Goal: Transaction & Acquisition: Purchase product/service

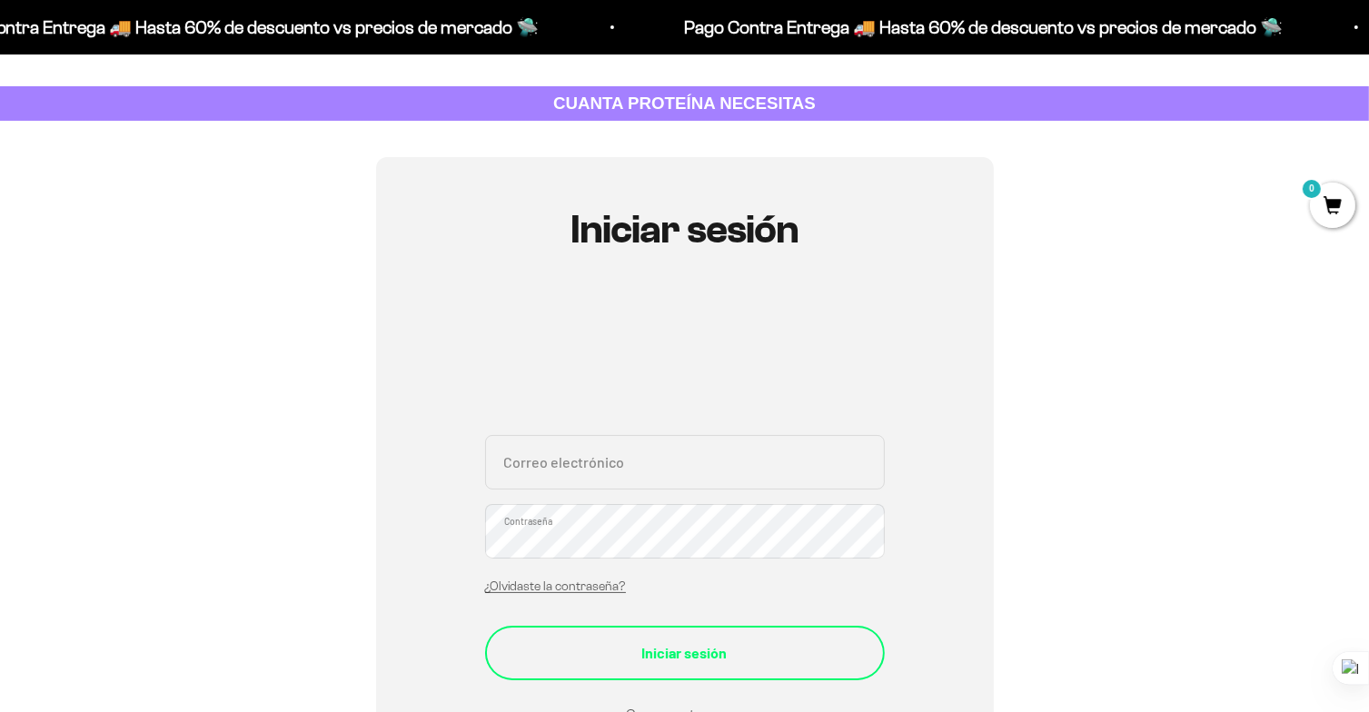
scroll to position [182, 0]
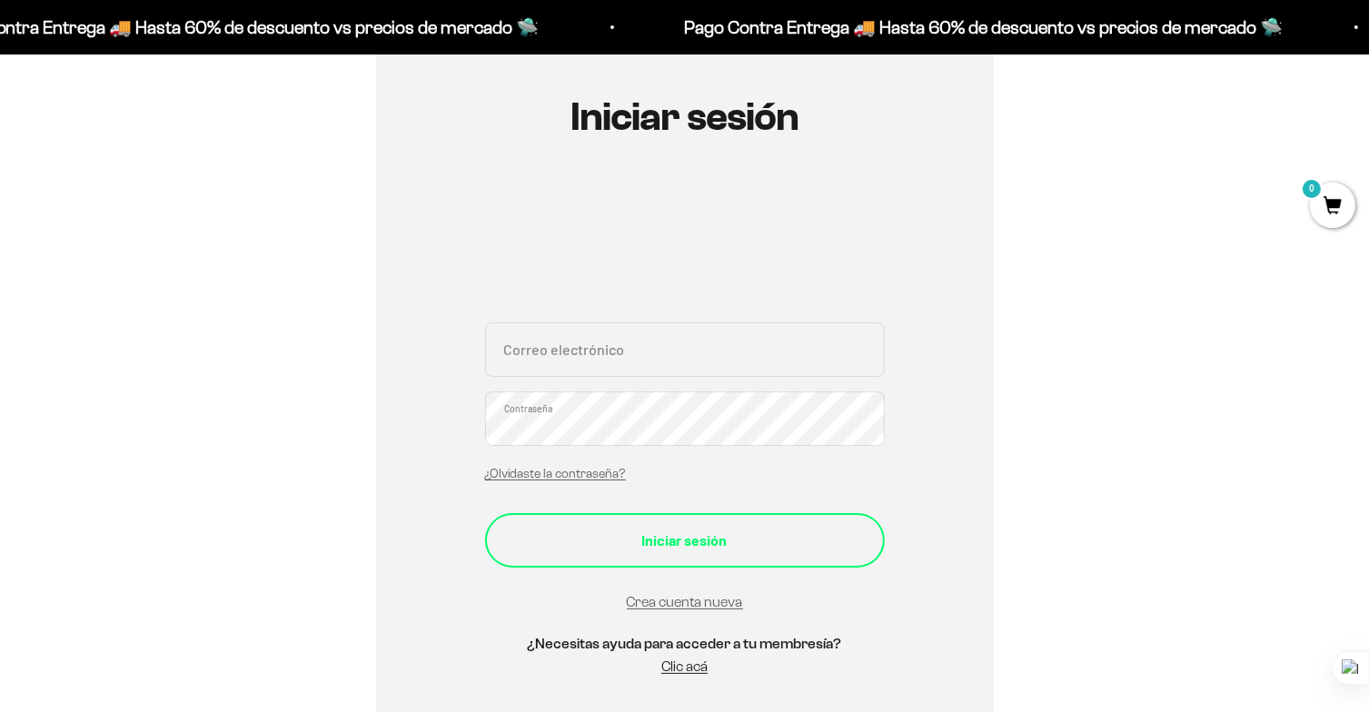
type input "teofp97@gmail.com"
click at [705, 540] on div "Iniciar sesión" at bounding box center [684, 541] width 327 height 24
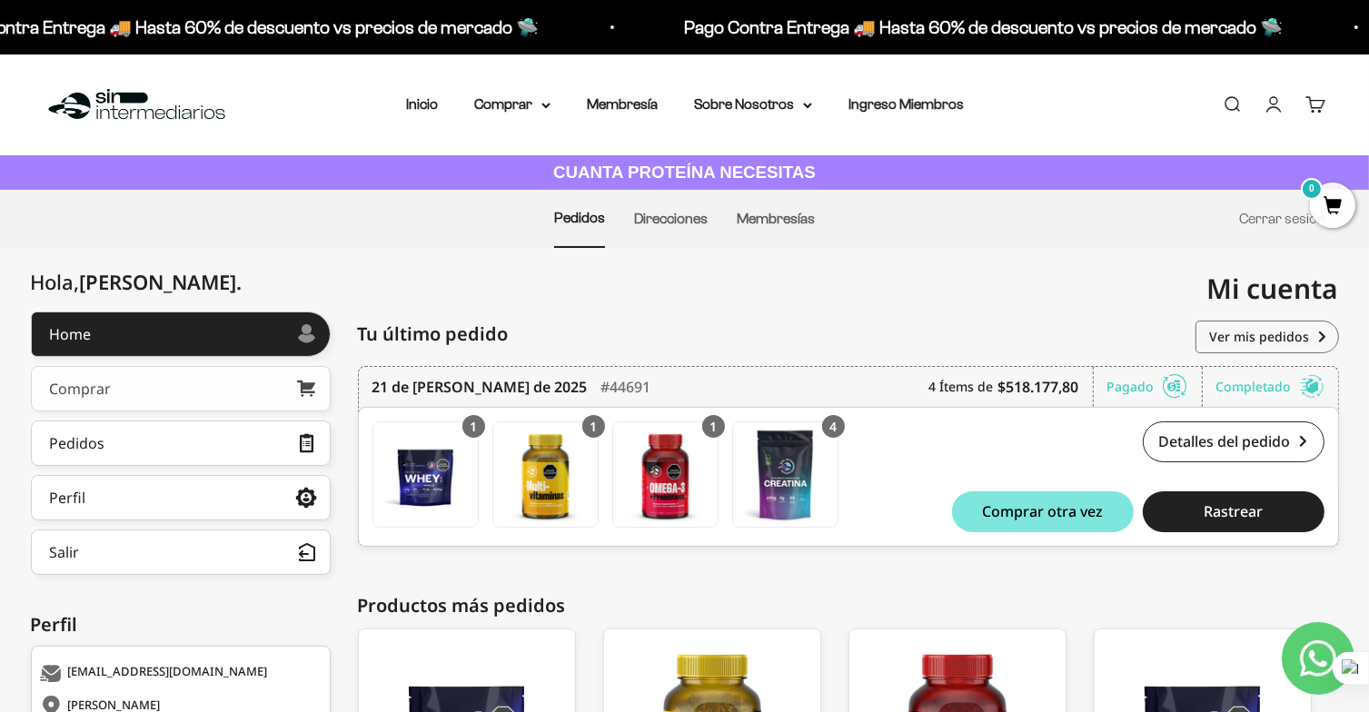
click at [135, 384] on link "Comprar" at bounding box center [181, 388] width 300 height 45
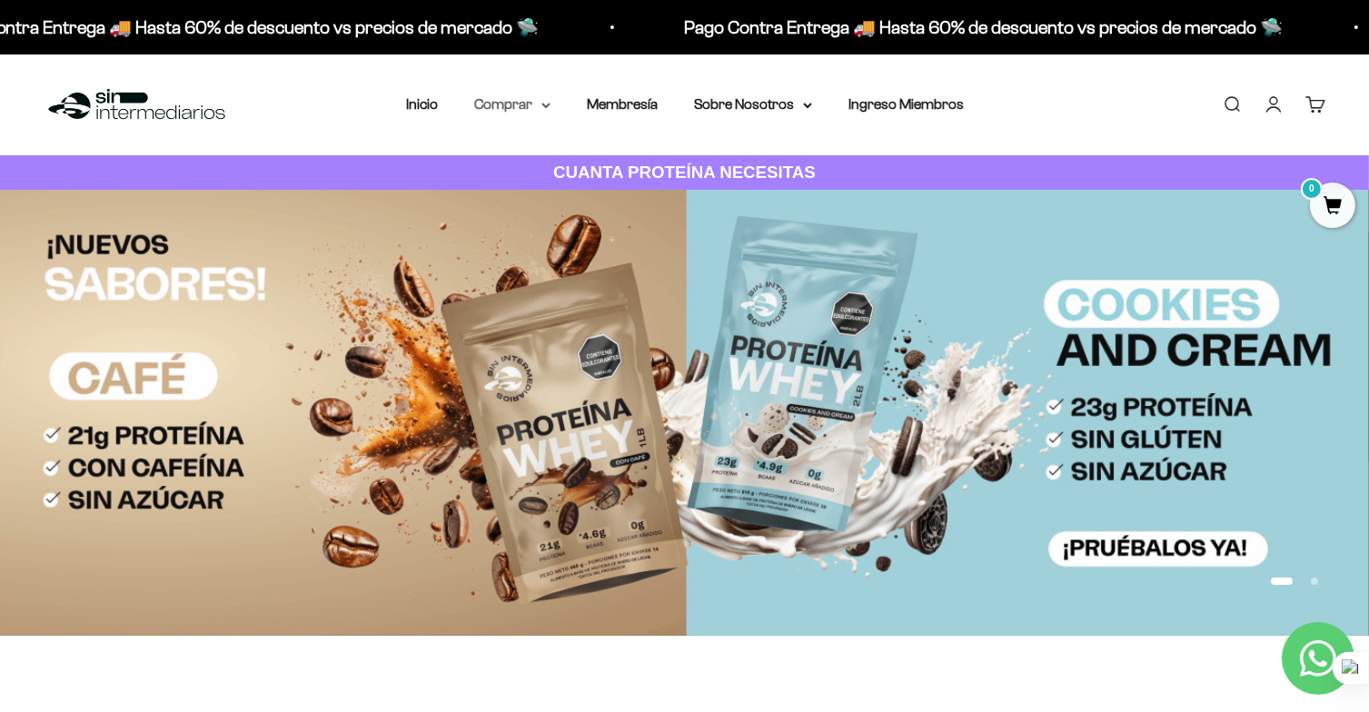
click at [541, 101] on summary "Comprar" at bounding box center [512, 105] width 76 height 24
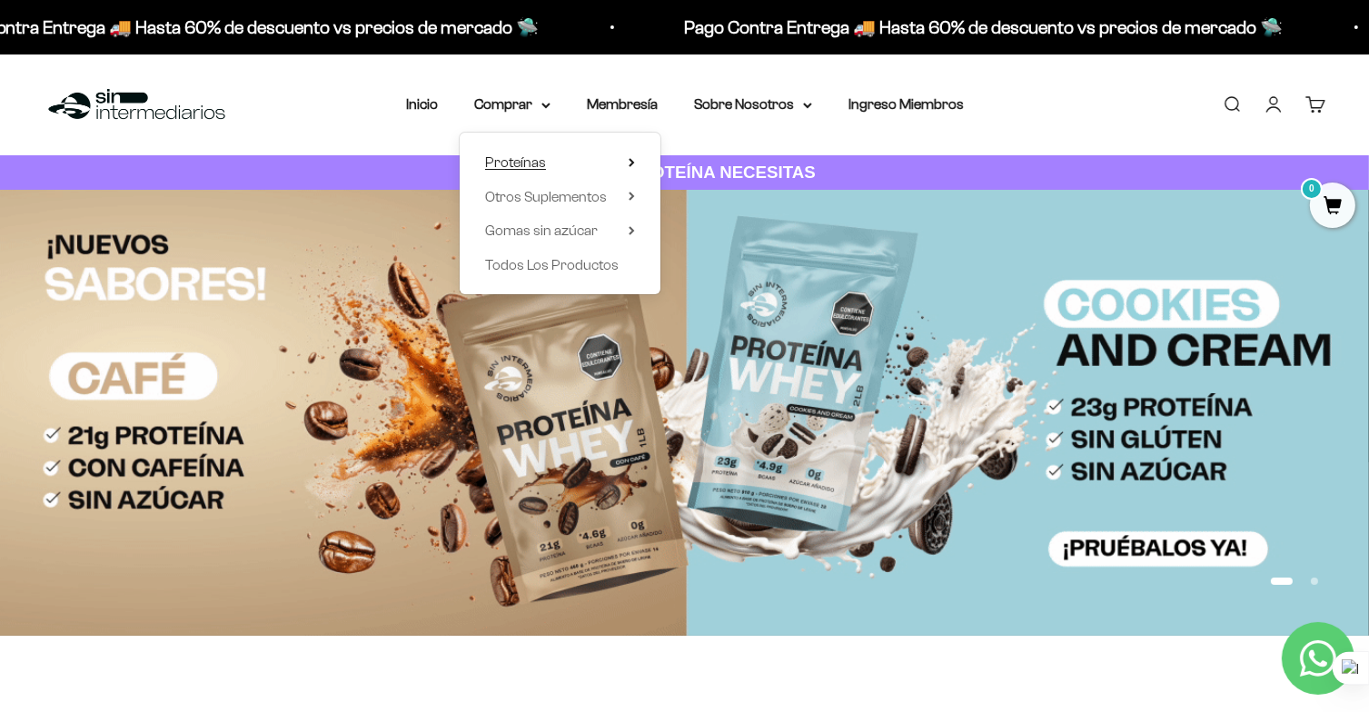
click at [609, 163] on summary "Proteínas" at bounding box center [560, 163] width 150 height 24
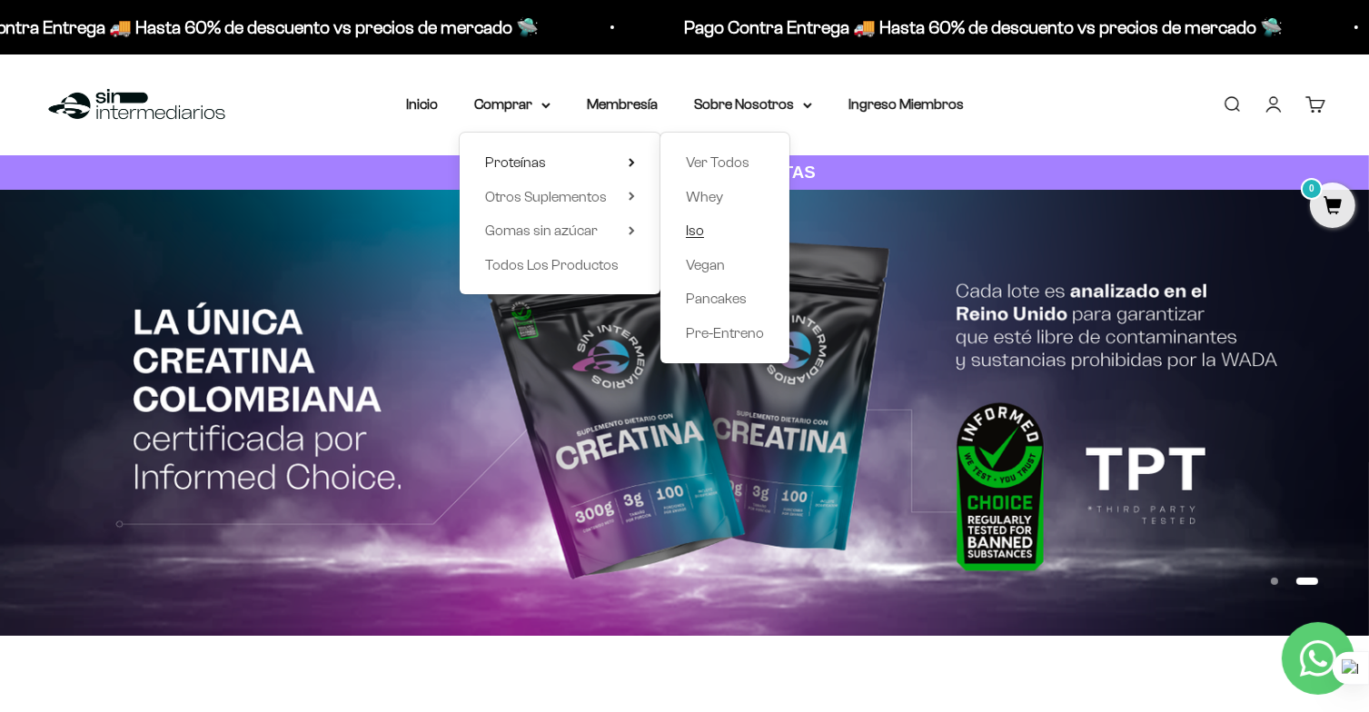
click at [696, 231] on span "Iso" at bounding box center [695, 230] width 18 height 15
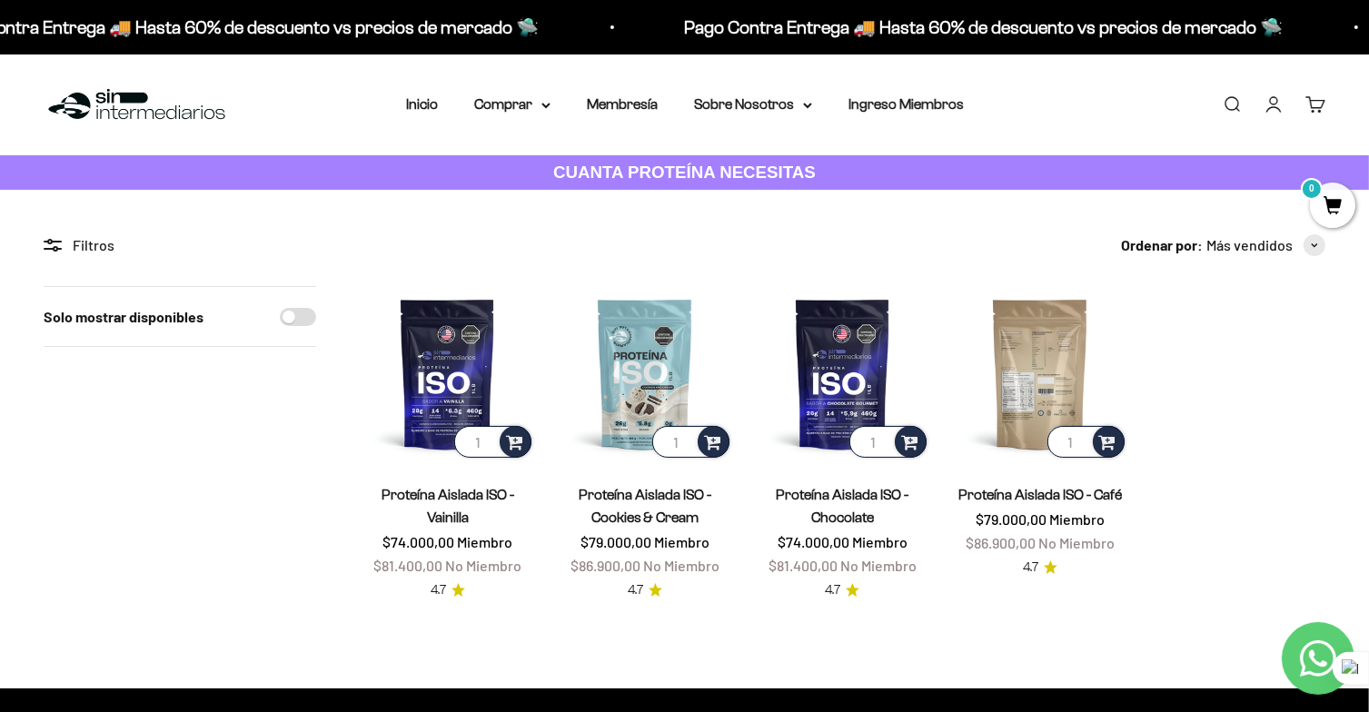
click at [992, 368] on img at bounding box center [1039, 373] width 175 height 175
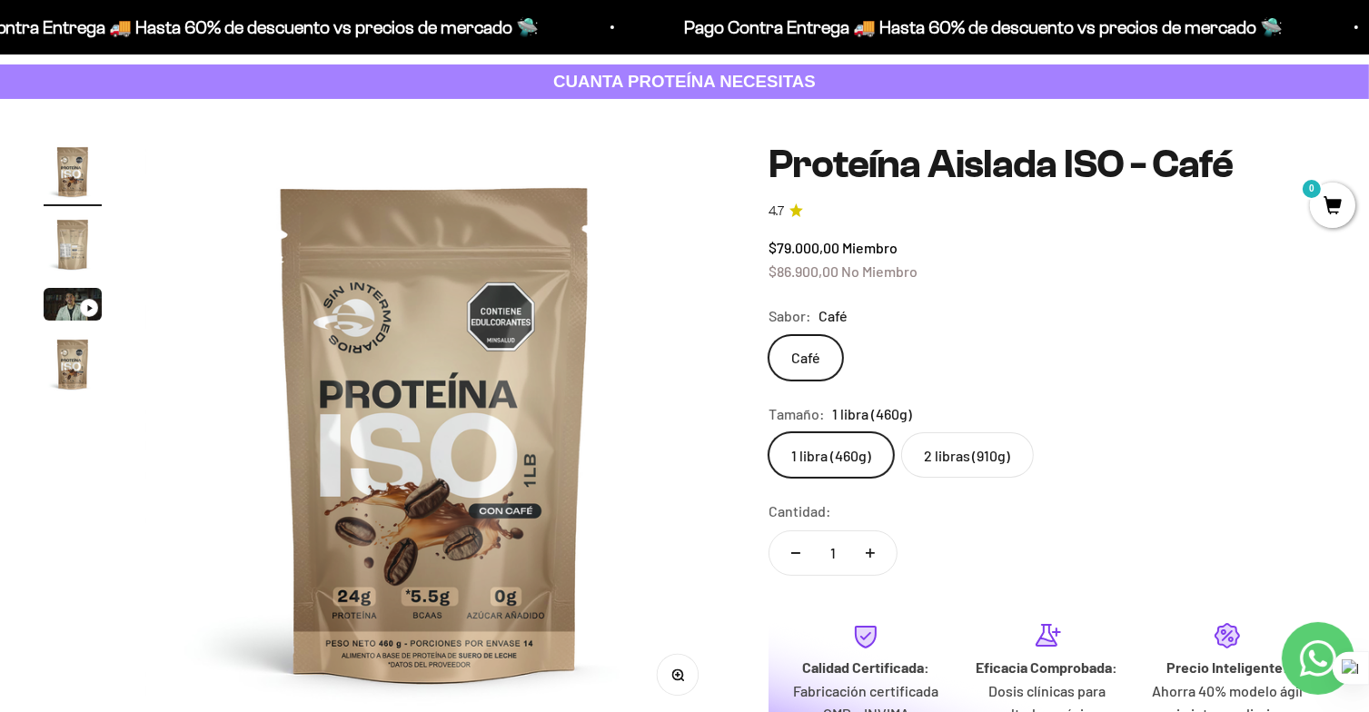
scroll to position [91, 0]
click at [974, 465] on label "2 libras (910g)" at bounding box center [967, 454] width 133 height 45
click at [769, 432] on input "2 libras (910g)" at bounding box center [768, 431] width 1 height 1
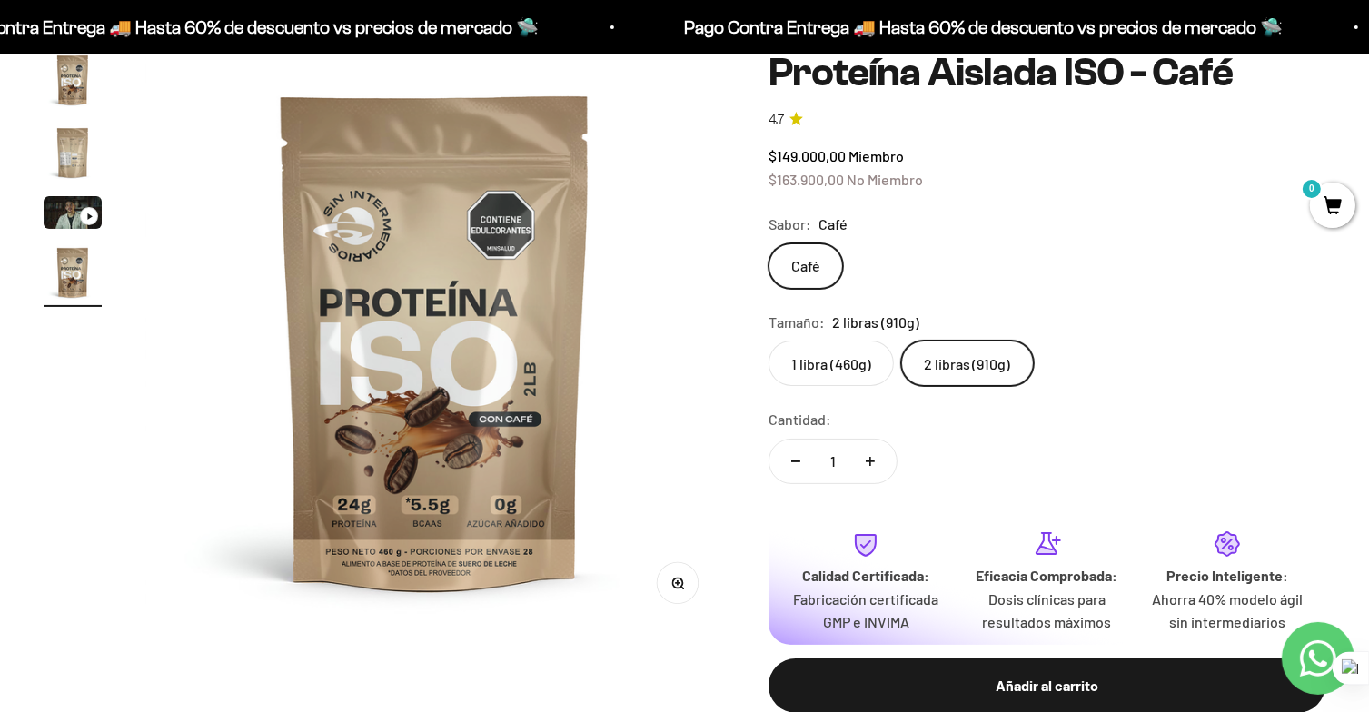
scroll to position [182, 0]
click at [1002, 372] on label "2 libras (910g)" at bounding box center [967, 364] width 133 height 45
click at [769, 342] on input "2 libras (910g)" at bounding box center [768, 341] width 1 height 1
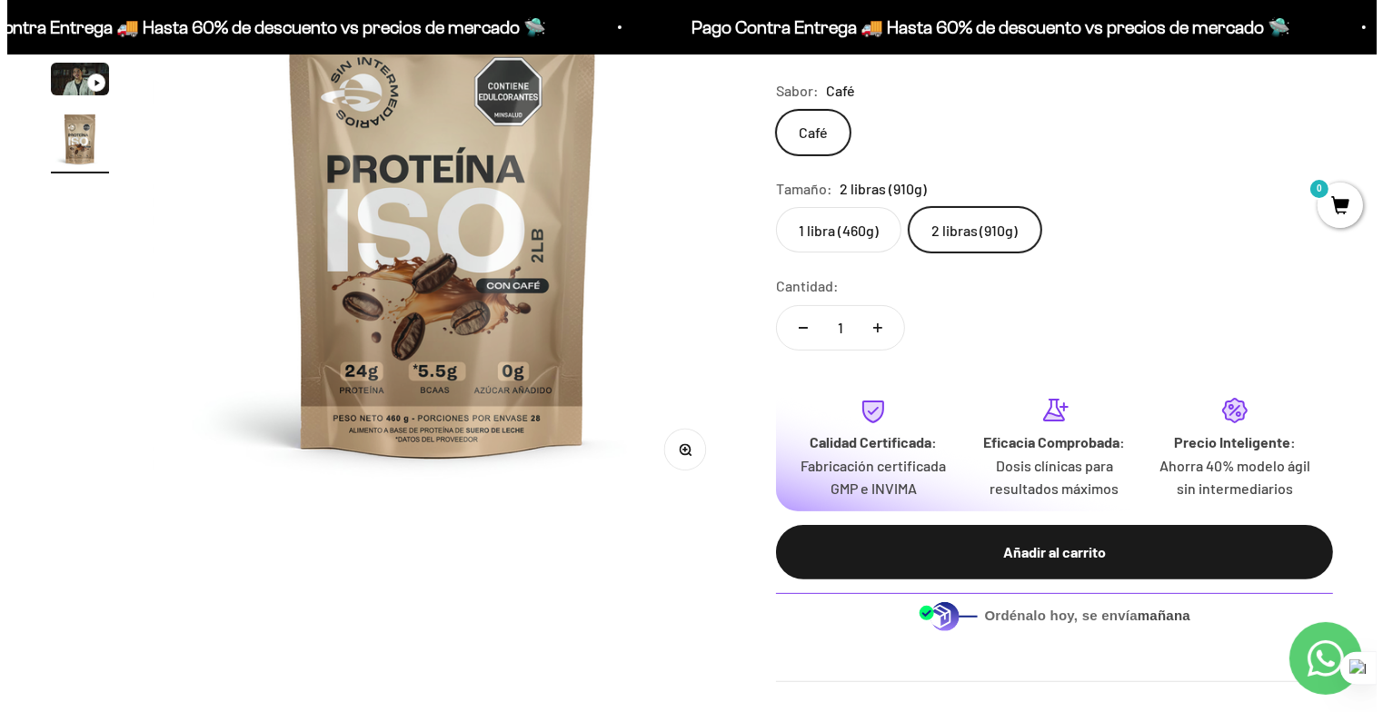
scroll to position [363, 0]
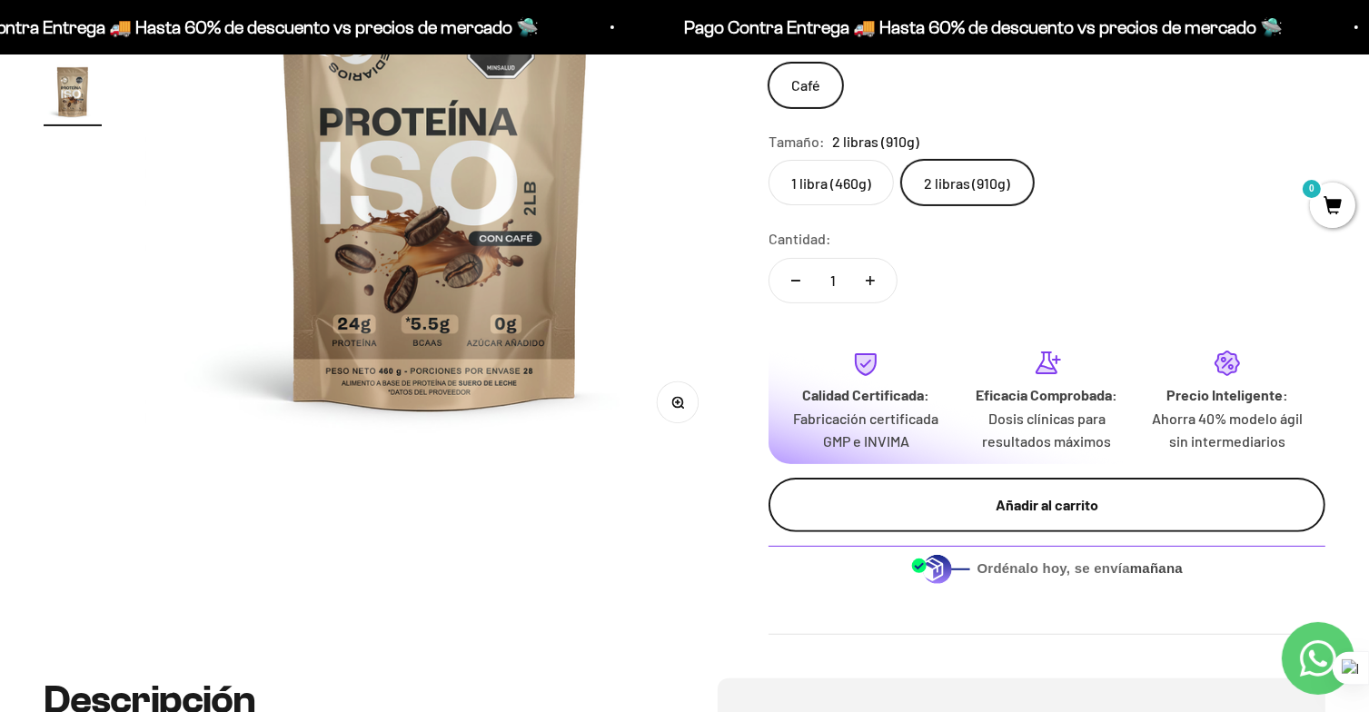
click at [1041, 513] on div "Añadir al carrito" at bounding box center [1047, 505] width 484 height 24
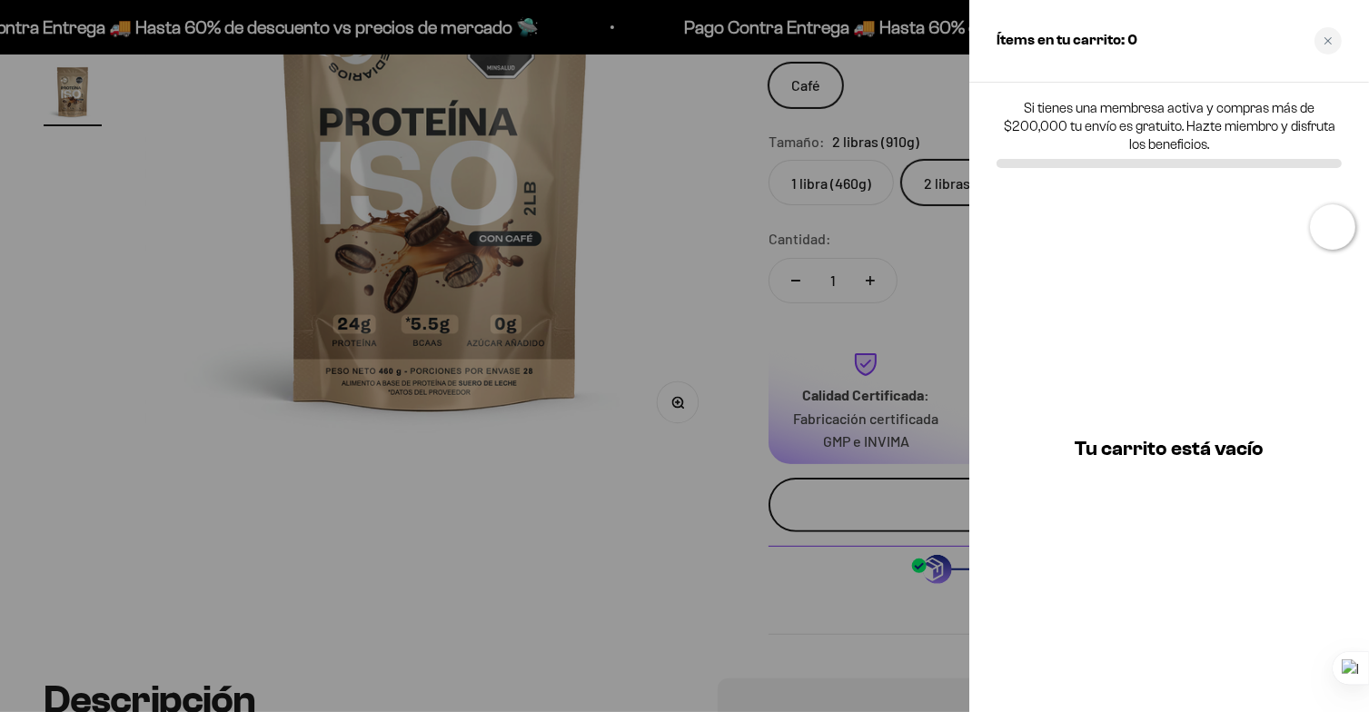
scroll to position [0, 1826]
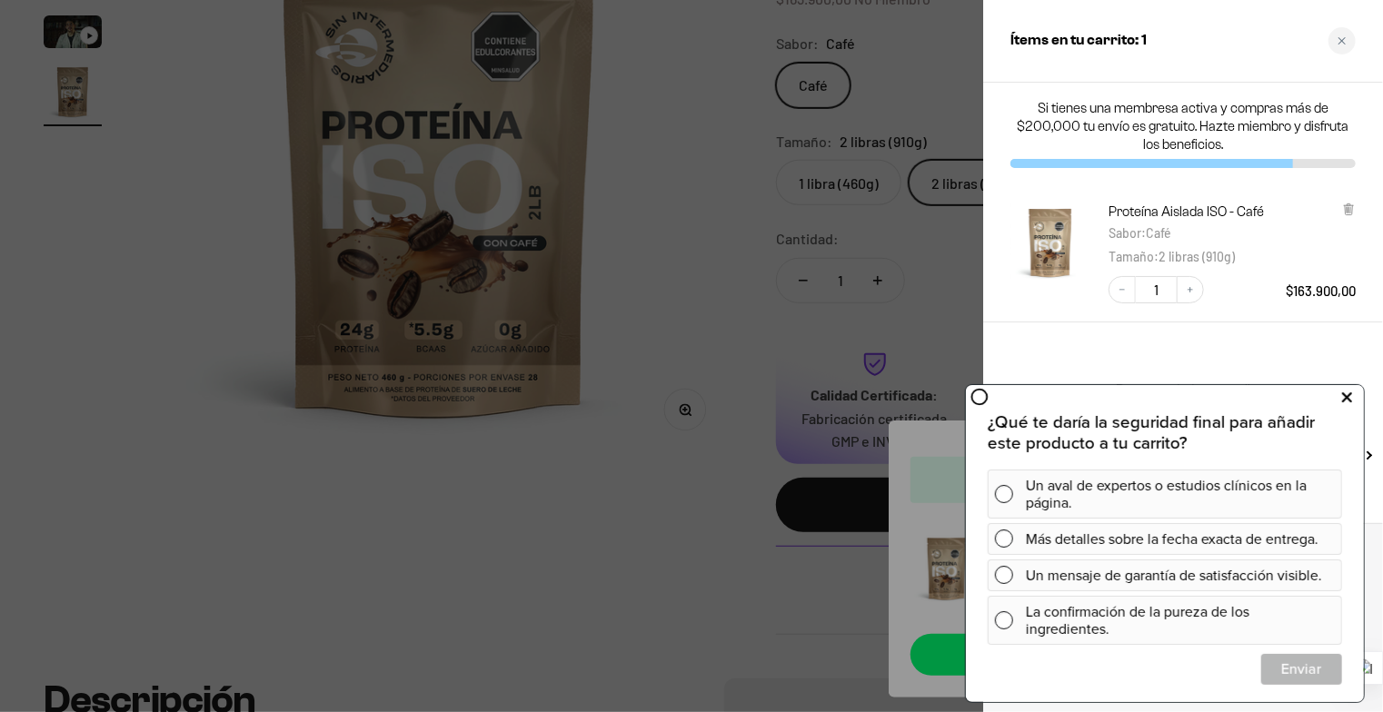
click at [1346, 396] on icon at bounding box center [1347, 398] width 10 height 24
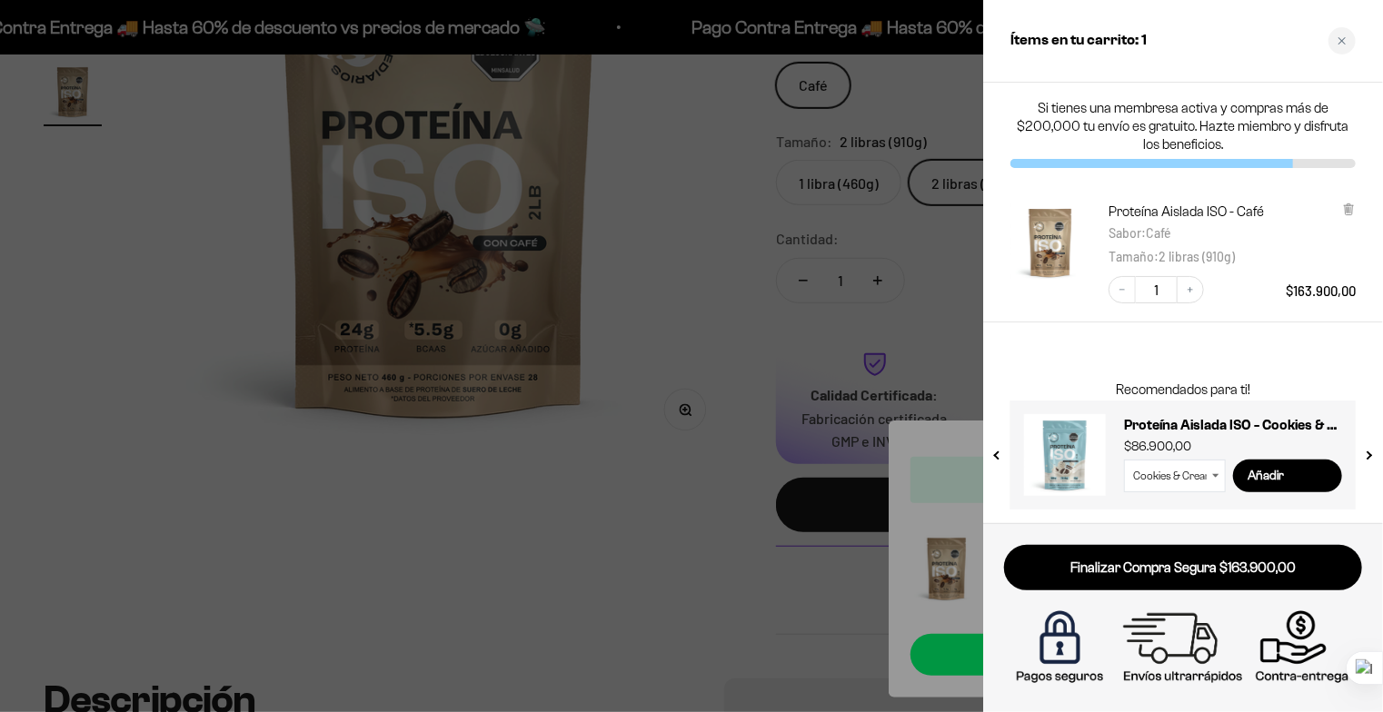
click at [653, 311] on div at bounding box center [691, 356] width 1383 height 712
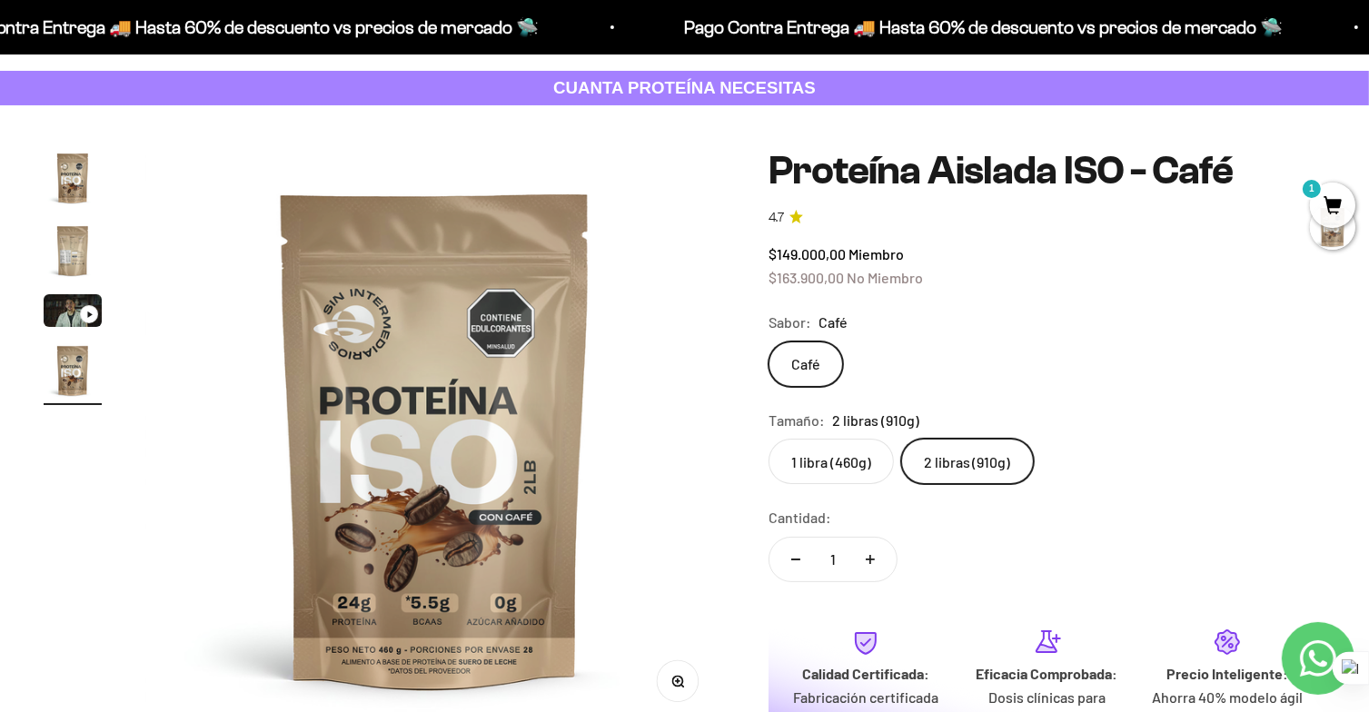
scroll to position [0, 0]
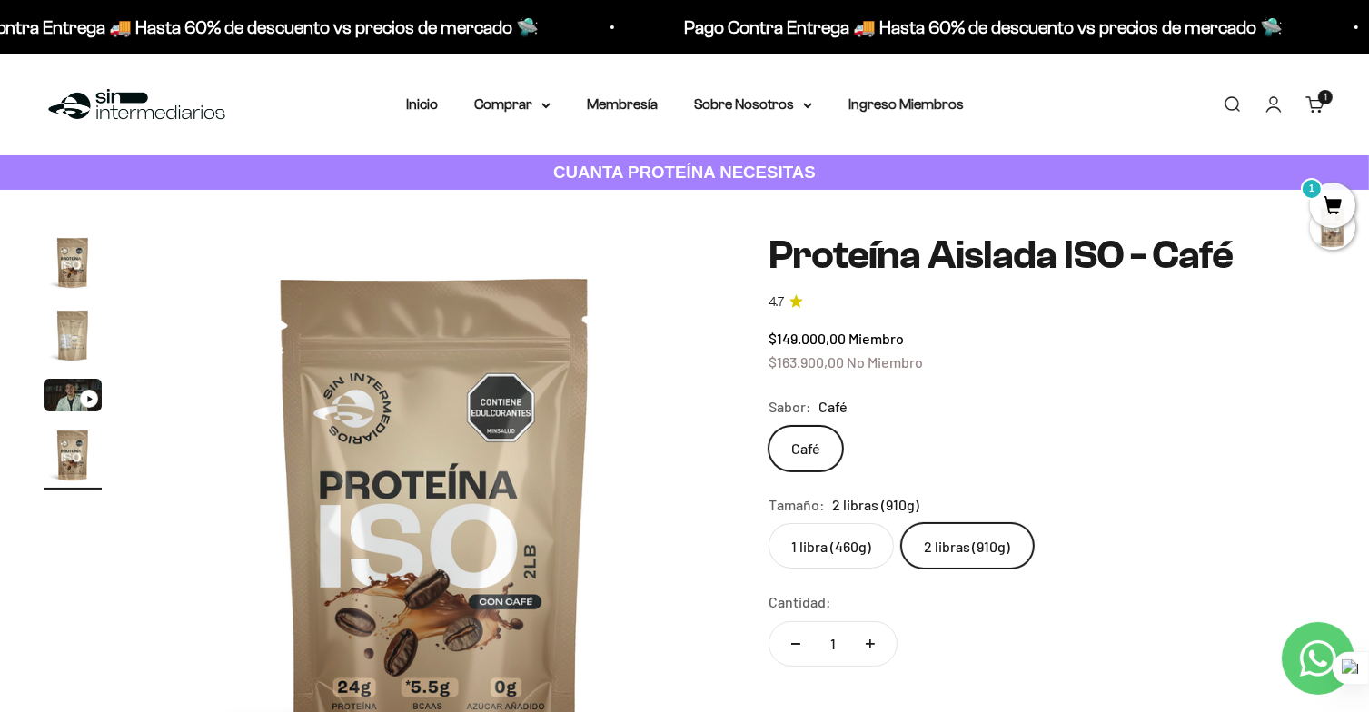
click at [1277, 108] on link "Iniciar sesión" at bounding box center [1274, 104] width 20 height 20
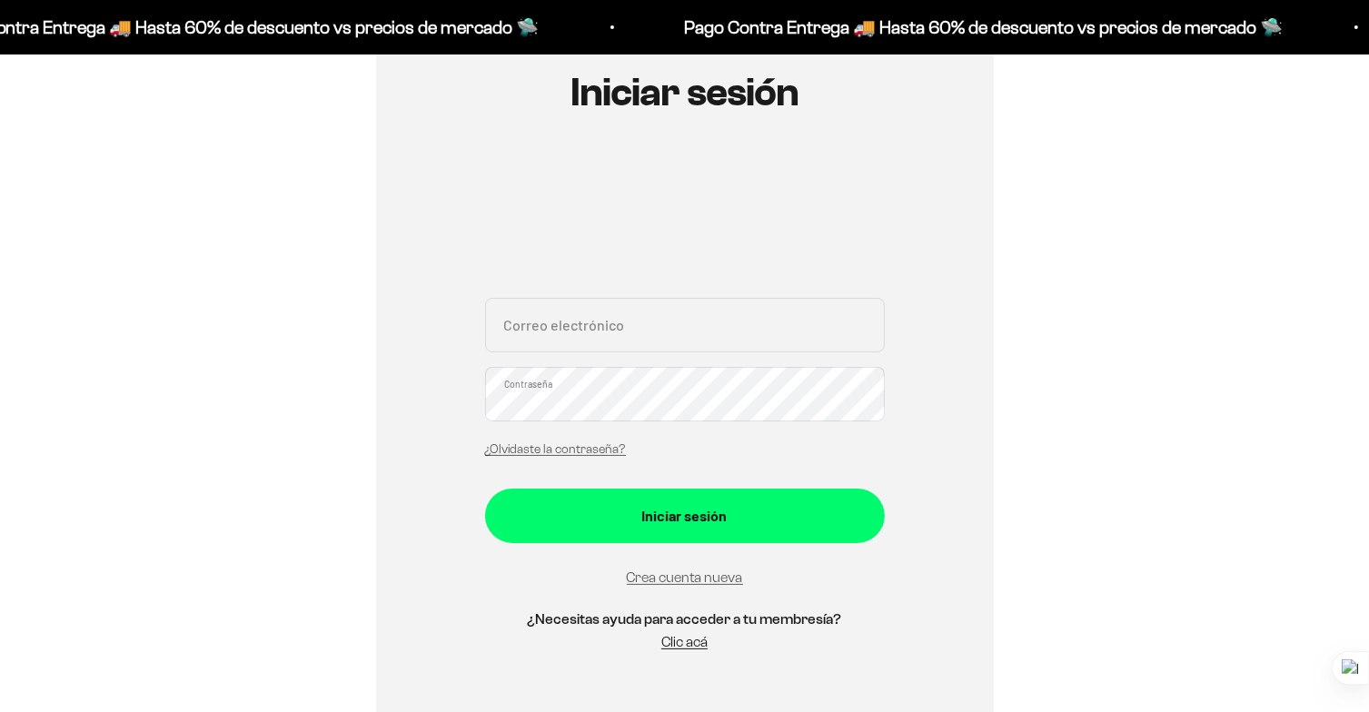
scroll to position [454, 0]
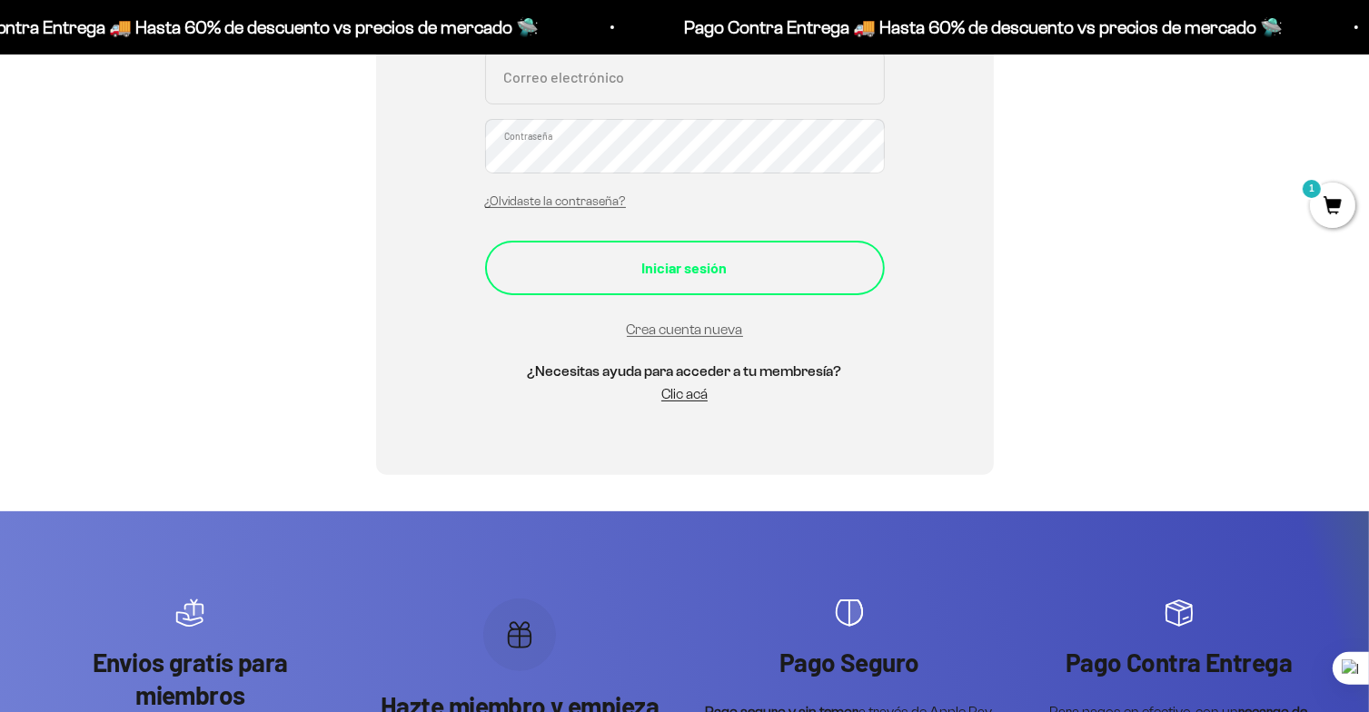
type input "[EMAIL_ADDRESS][DOMAIN_NAME]"
click at [720, 257] on div "Iniciar sesión" at bounding box center [684, 268] width 327 height 24
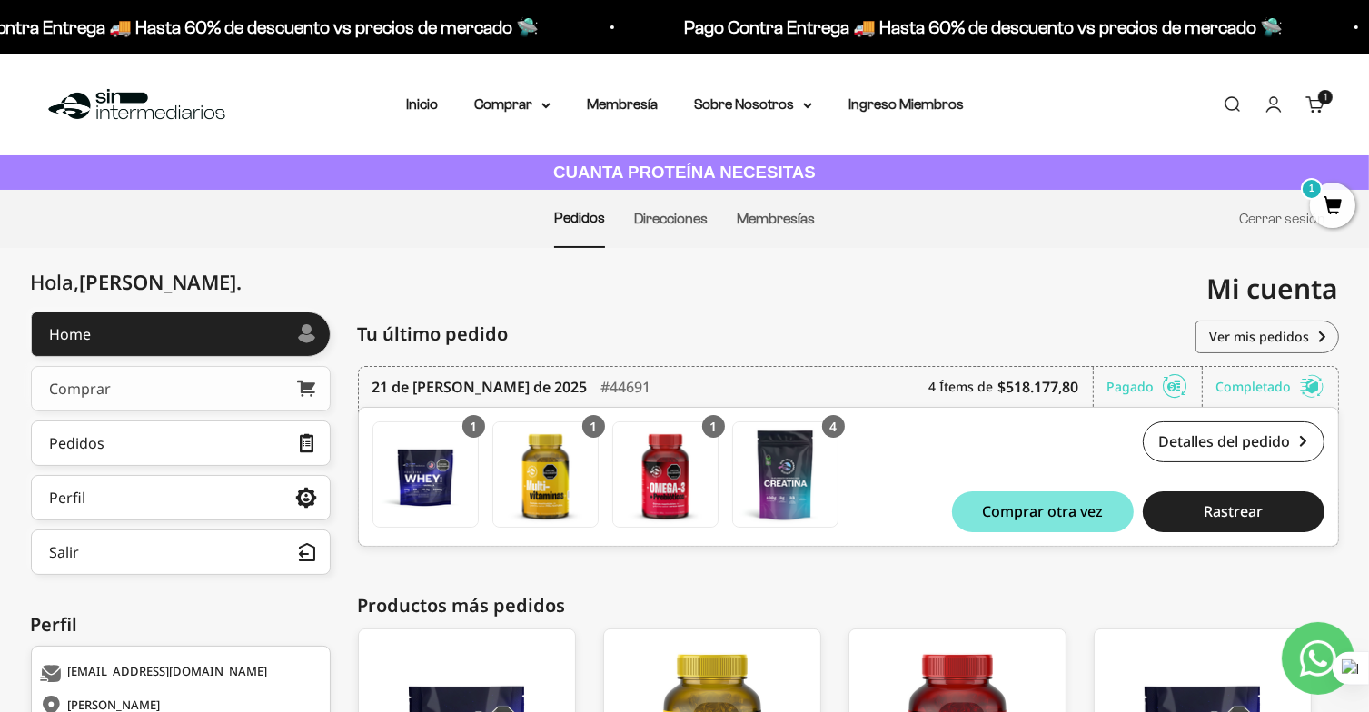
click at [229, 395] on link "Comprar" at bounding box center [181, 388] width 300 height 45
click at [557, 108] on nav "Inicio Comprar Proteínas Ver Todos Whey Iso Vegan" at bounding box center [685, 105] width 558 height 24
click at [548, 104] on icon at bounding box center [545, 106] width 9 height 6
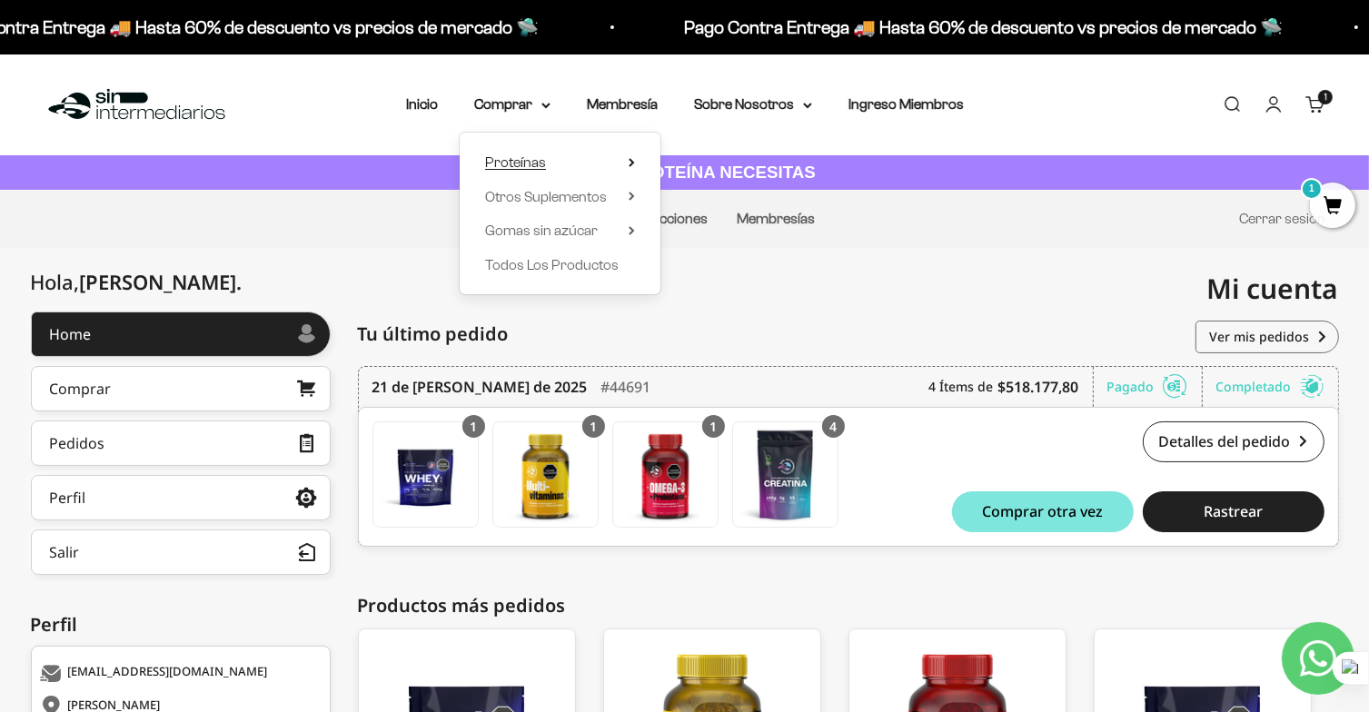
click at [618, 159] on summary "Proteínas" at bounding box center [560, 163] width 150 height 24
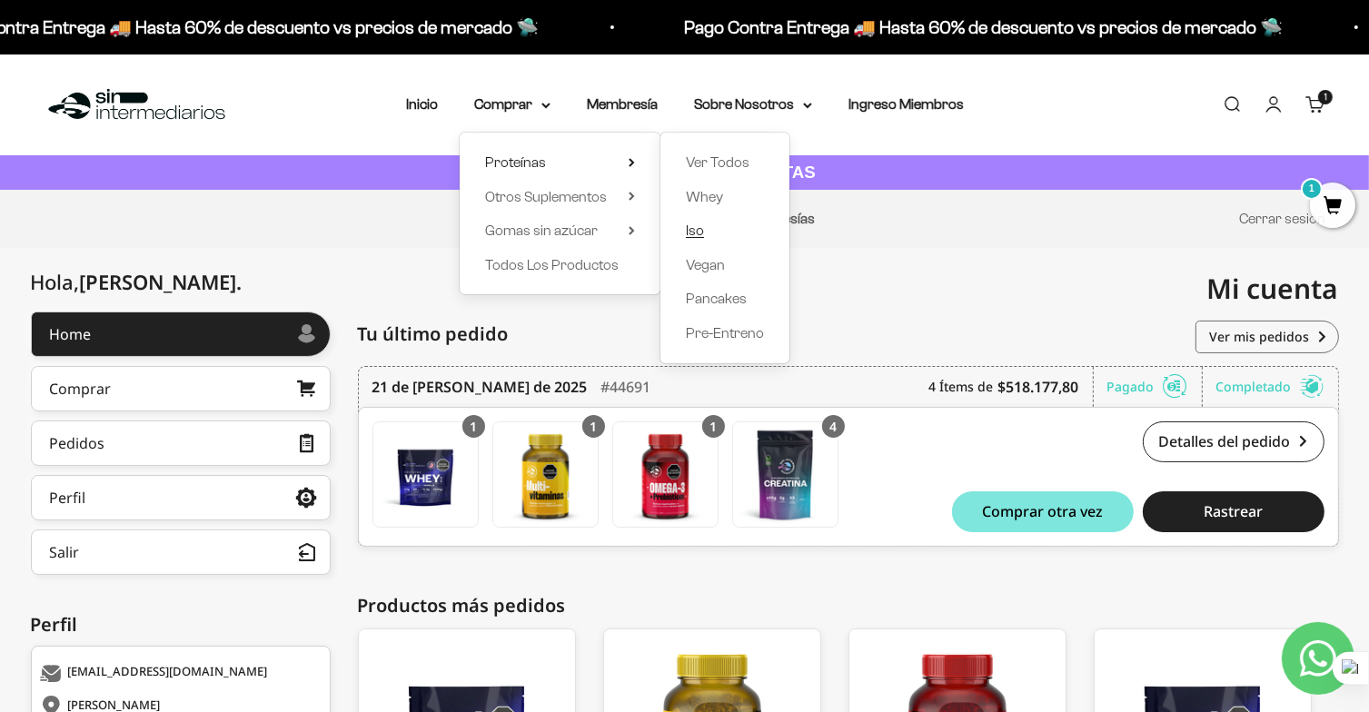
click at [700, 227] on span "Iso" at bounding box center [695, 230] width 18 height 15
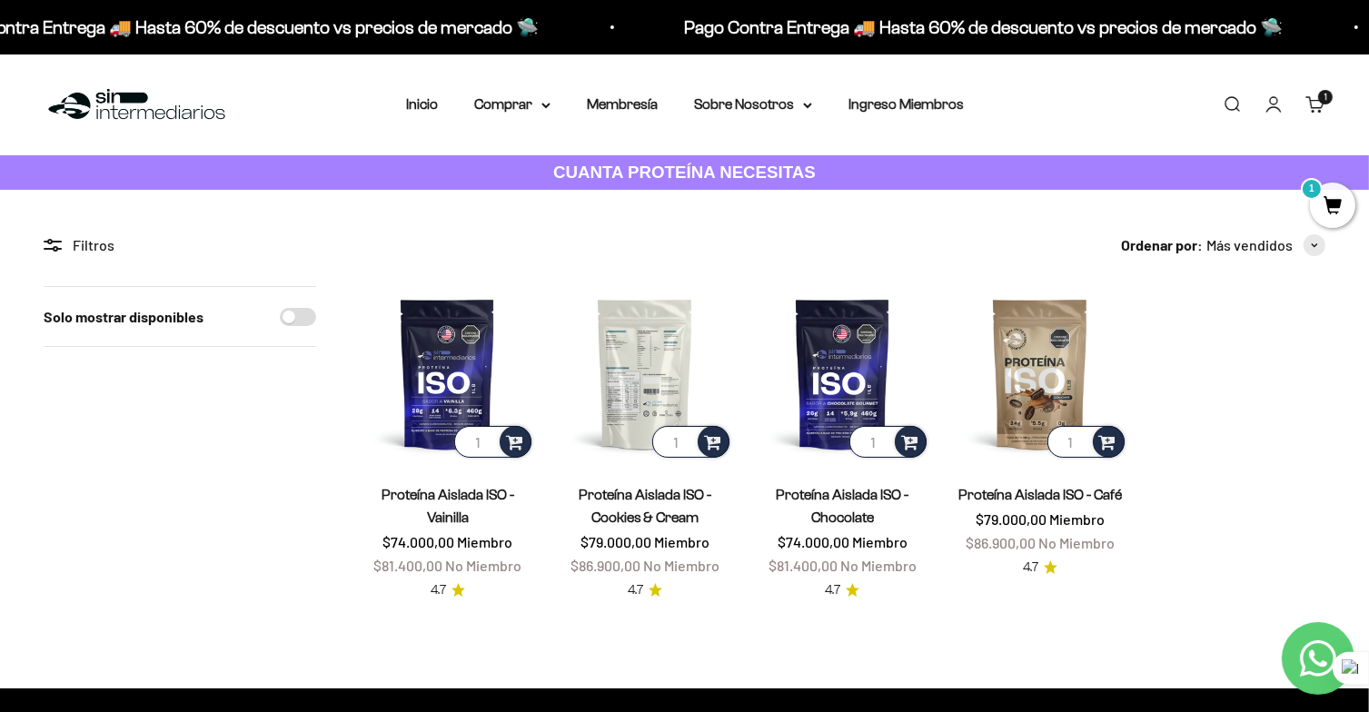
click at [625, 357] on img at bounding box center [644, 373] width 175 height 175
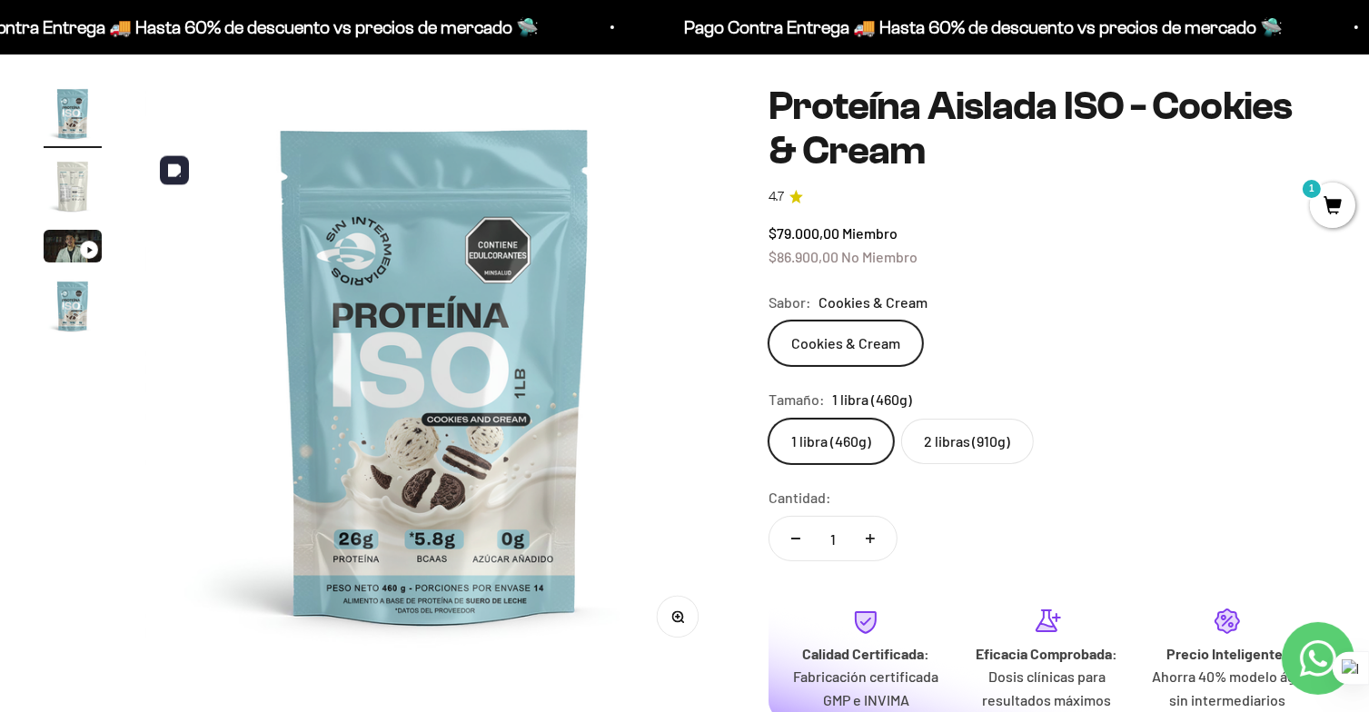
scroll to position [182, 0]
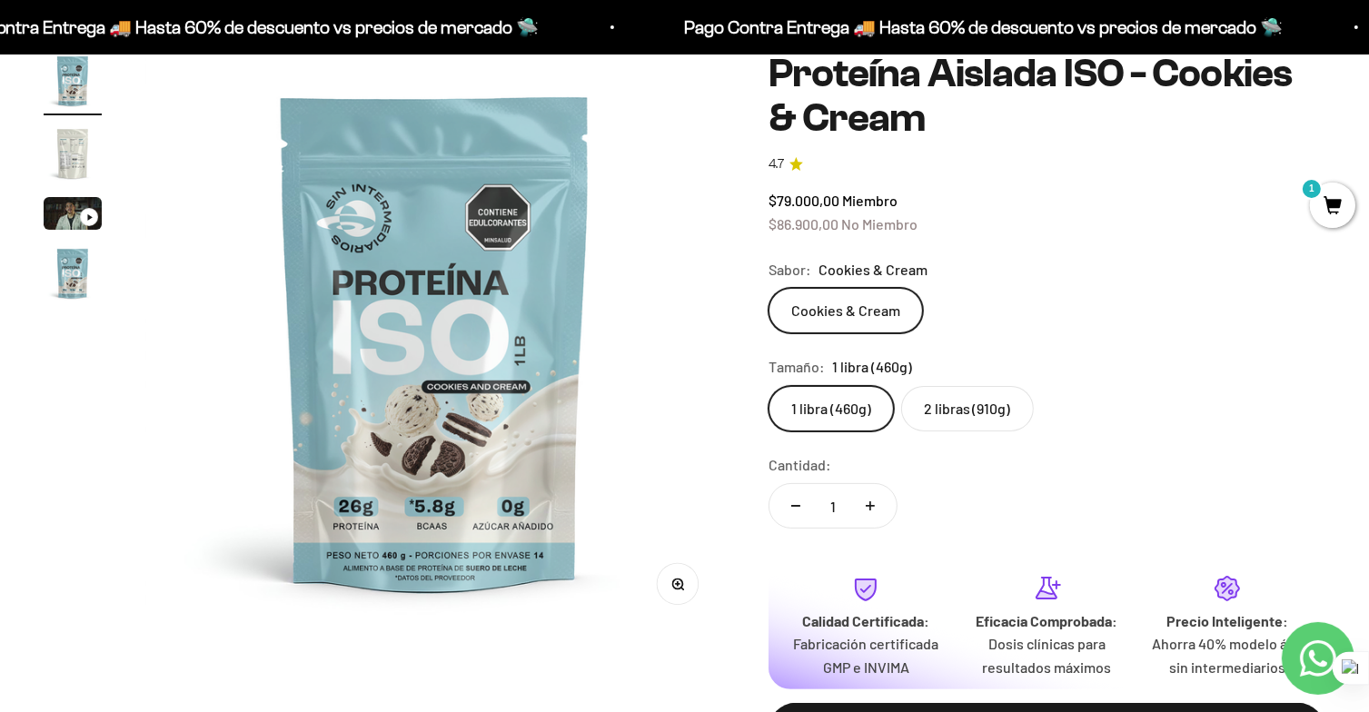
click at [981, 401] on label "2 libras (910g)" at bounding box center [967, 408] width 133 height 45
click at [769, 386] on input "2 libras (910g)" at bounding box center [768, 385] width 1 height 1
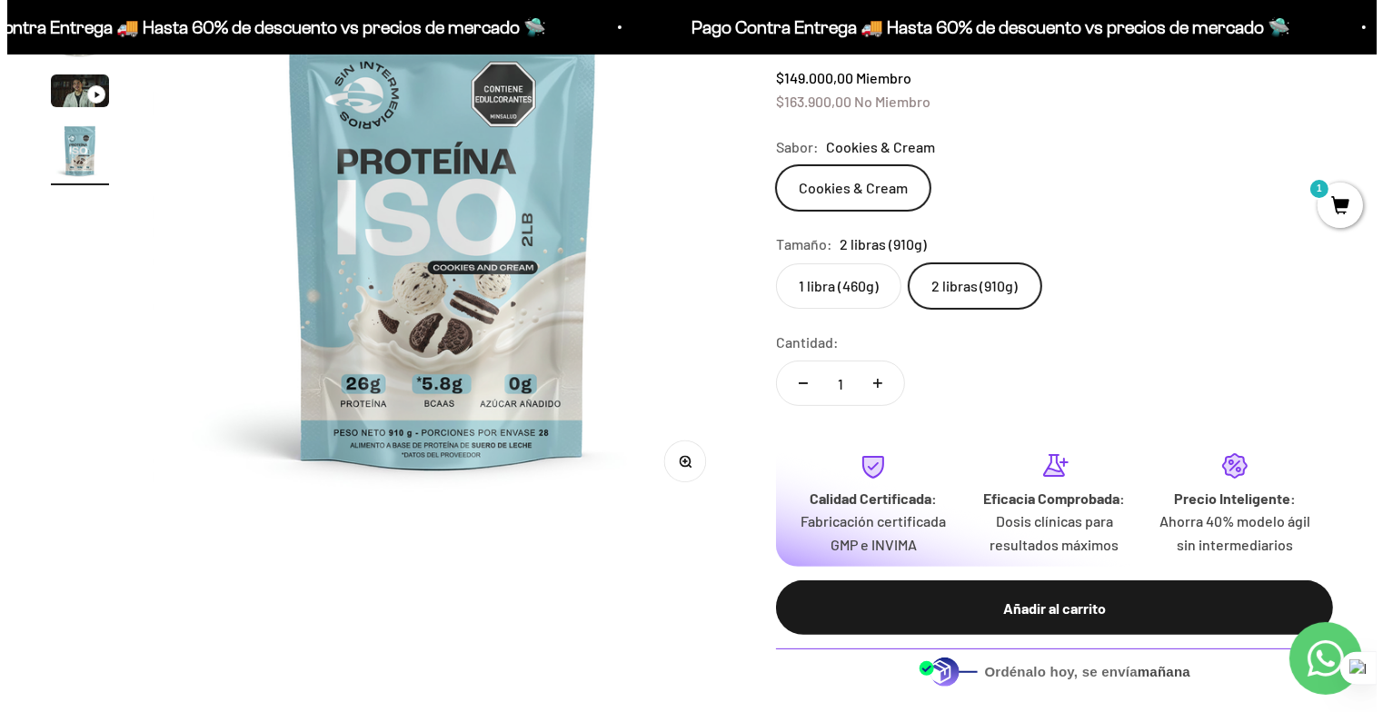
scroll to position [273, 0]
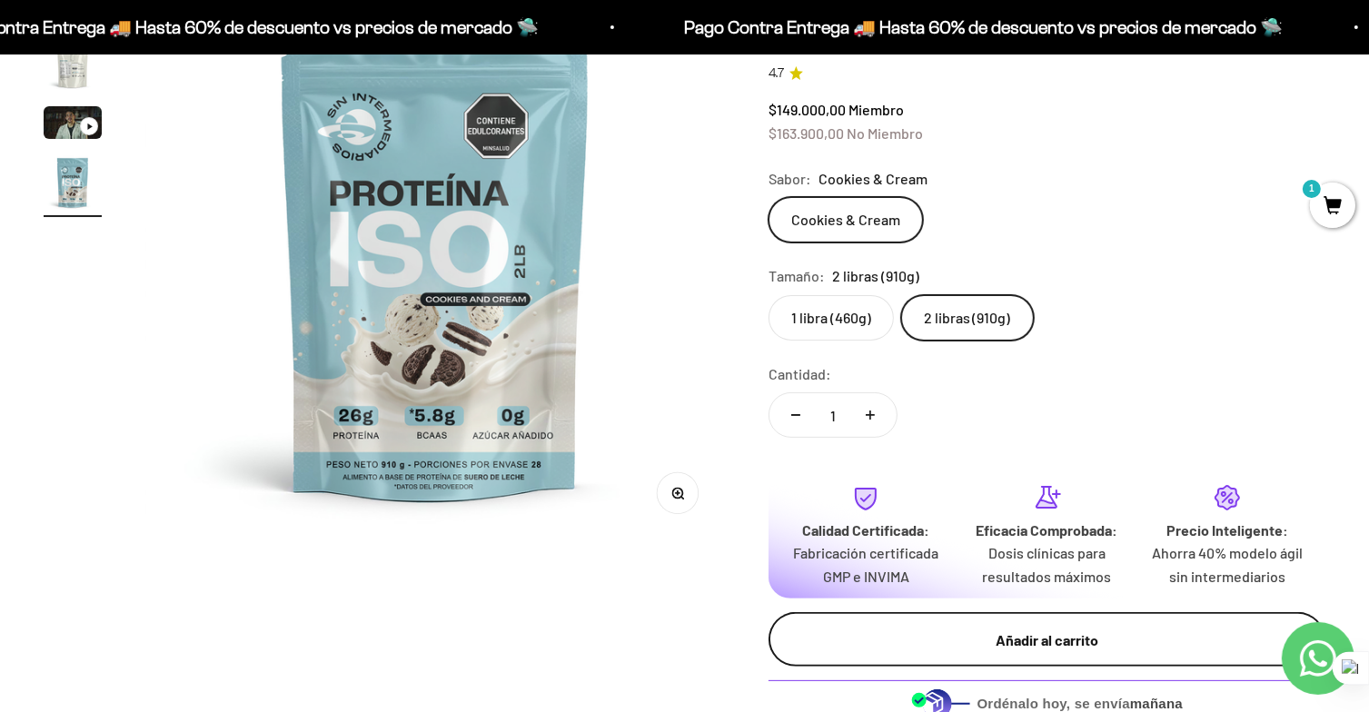
click at [1087, 640] on div "Añadir al carrito" at bounding box center [1047, 641] width 484 height 24
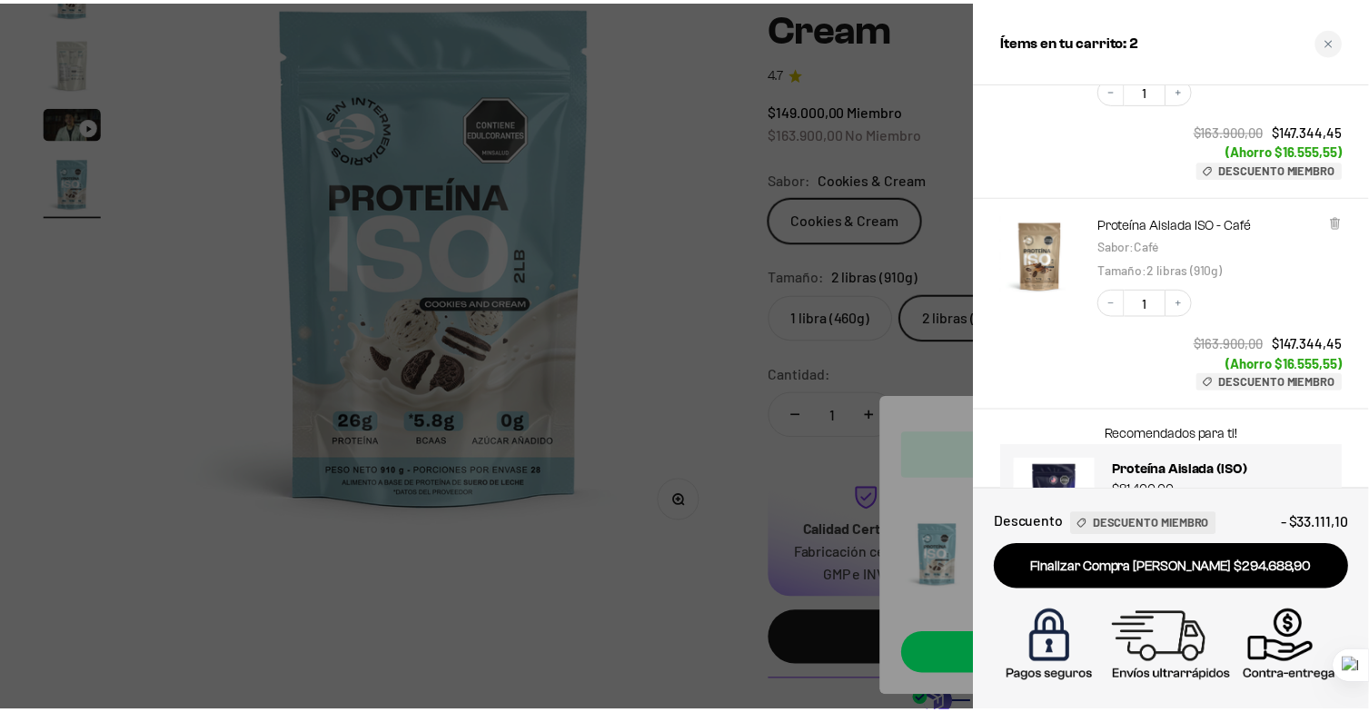
scroll to position [0, 0]
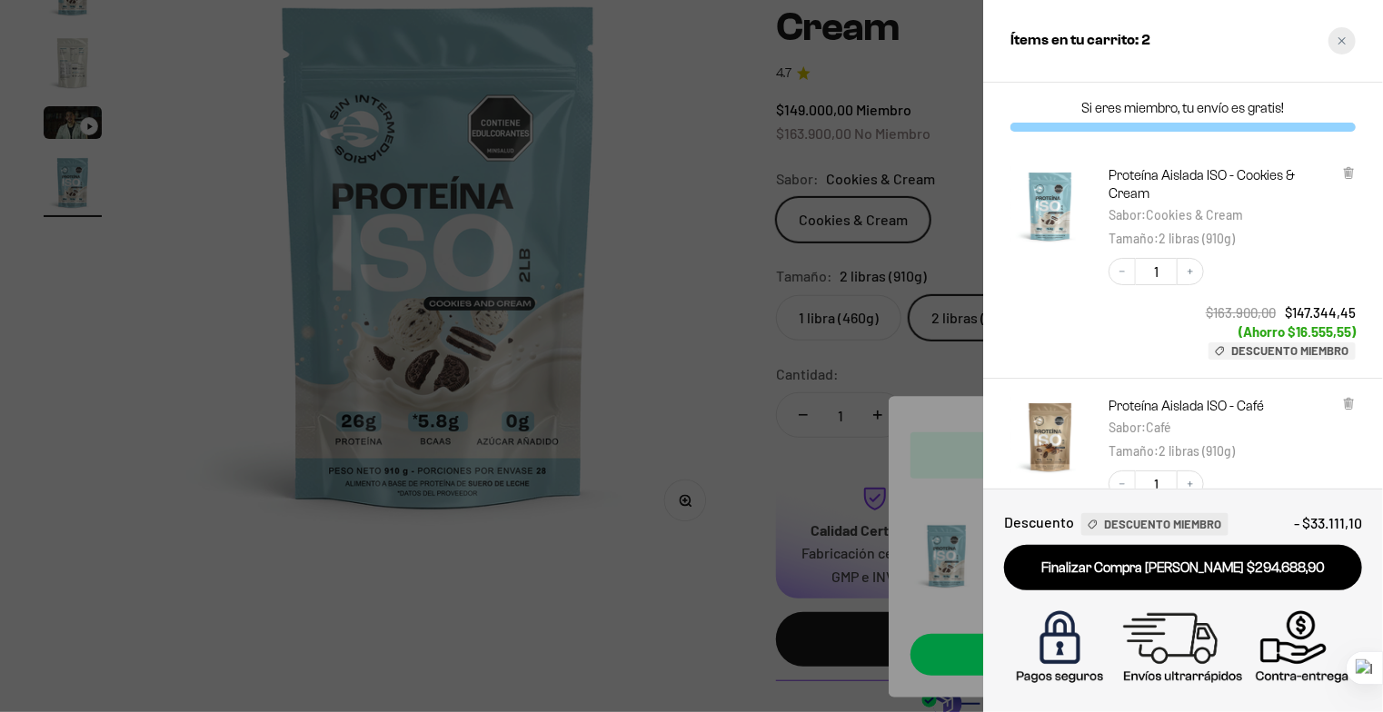
click at [1339, 39] on icon "Close cart" at bounding box center [1341, 40] width 9 height 9
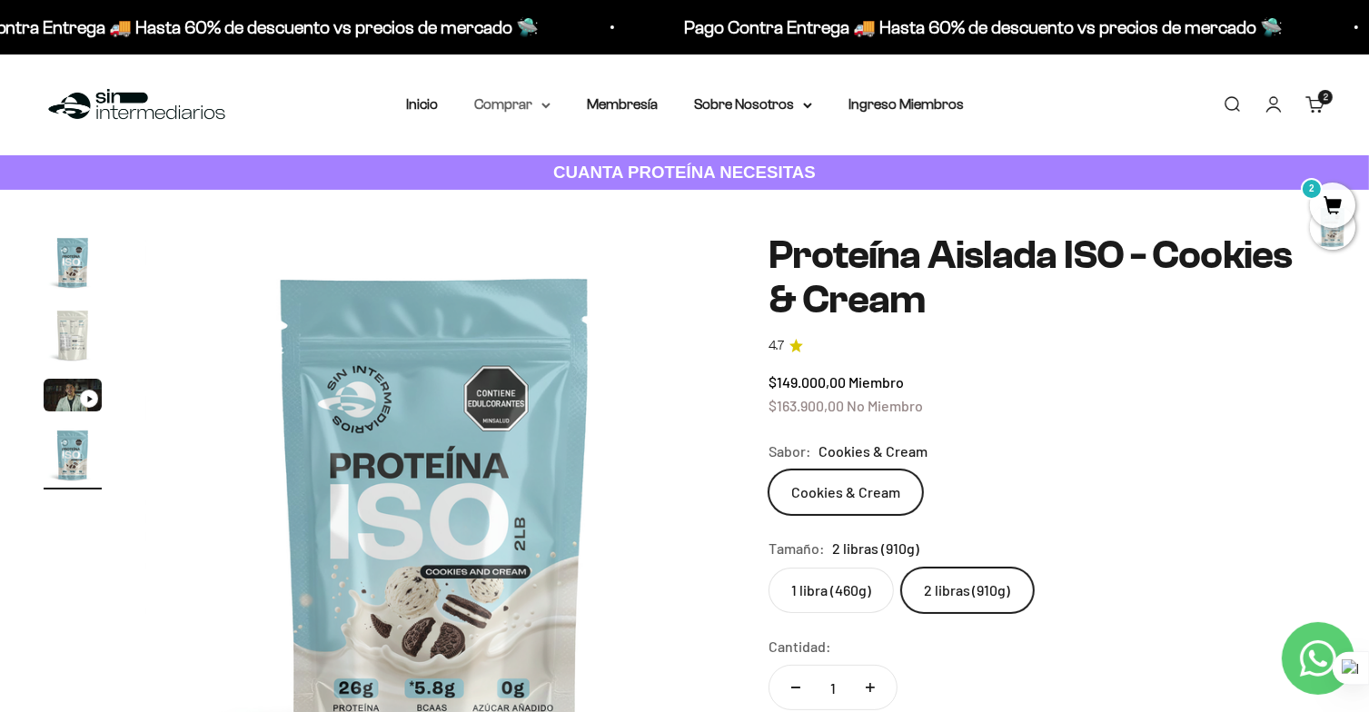
click at [544, 108] on icon at bounding box center [545, 106] width 9 height 6
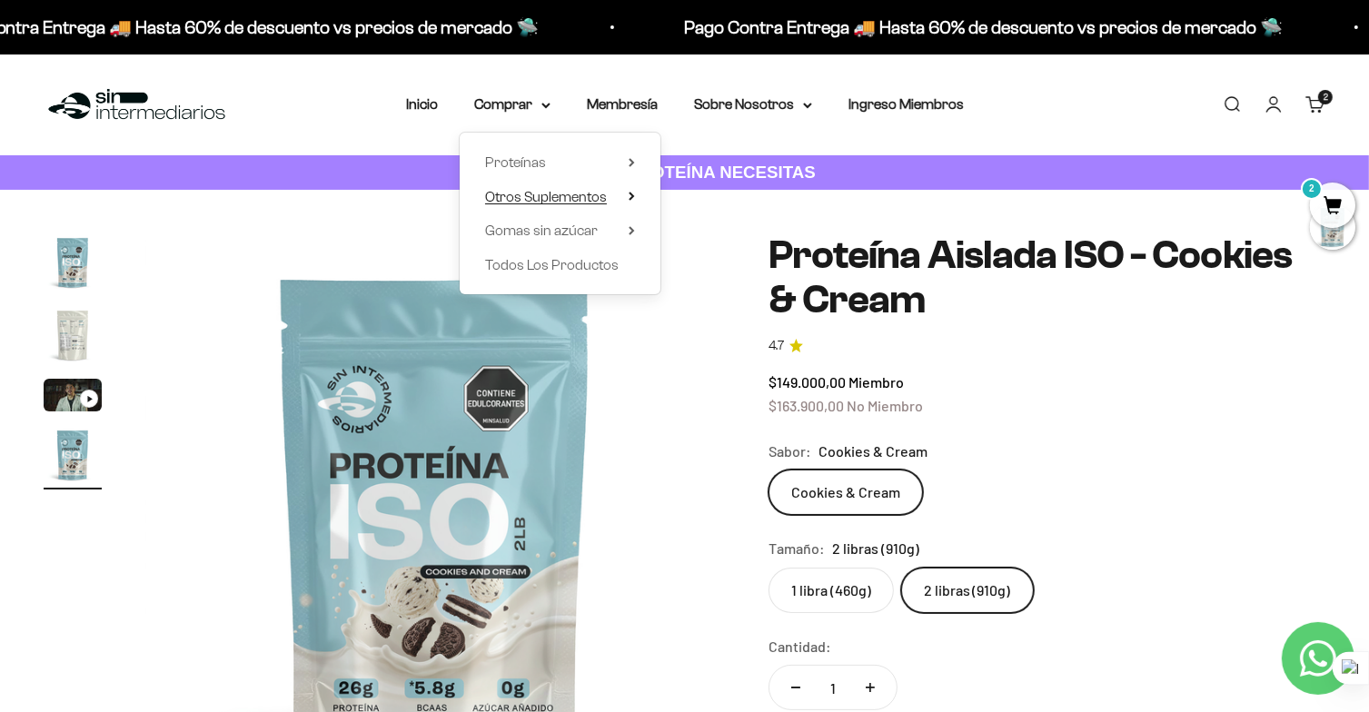
click at [618, 198] on summary "Otros Suplementos" at bounding box center [560, 197] width 150 height 24
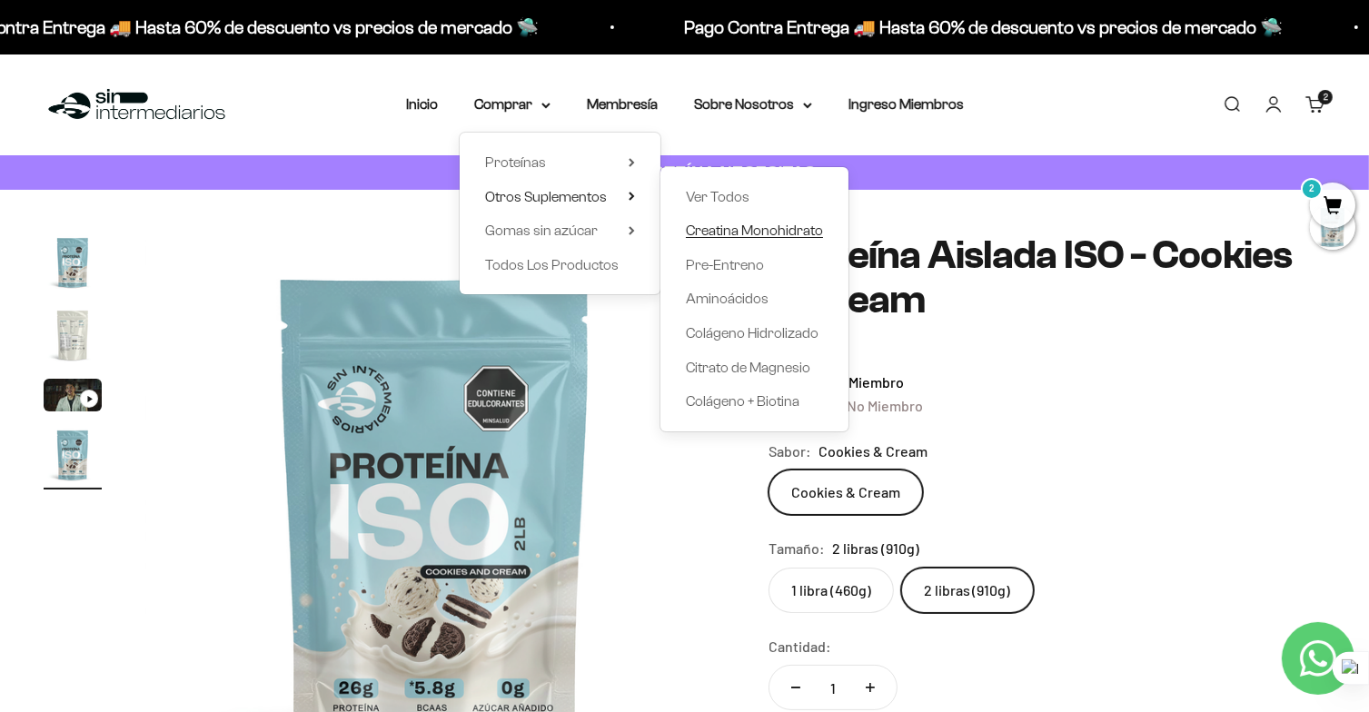
click at [778, 228] on span "Creatina Monohidrato" at bounding box center [754, 230] width 137 height 15
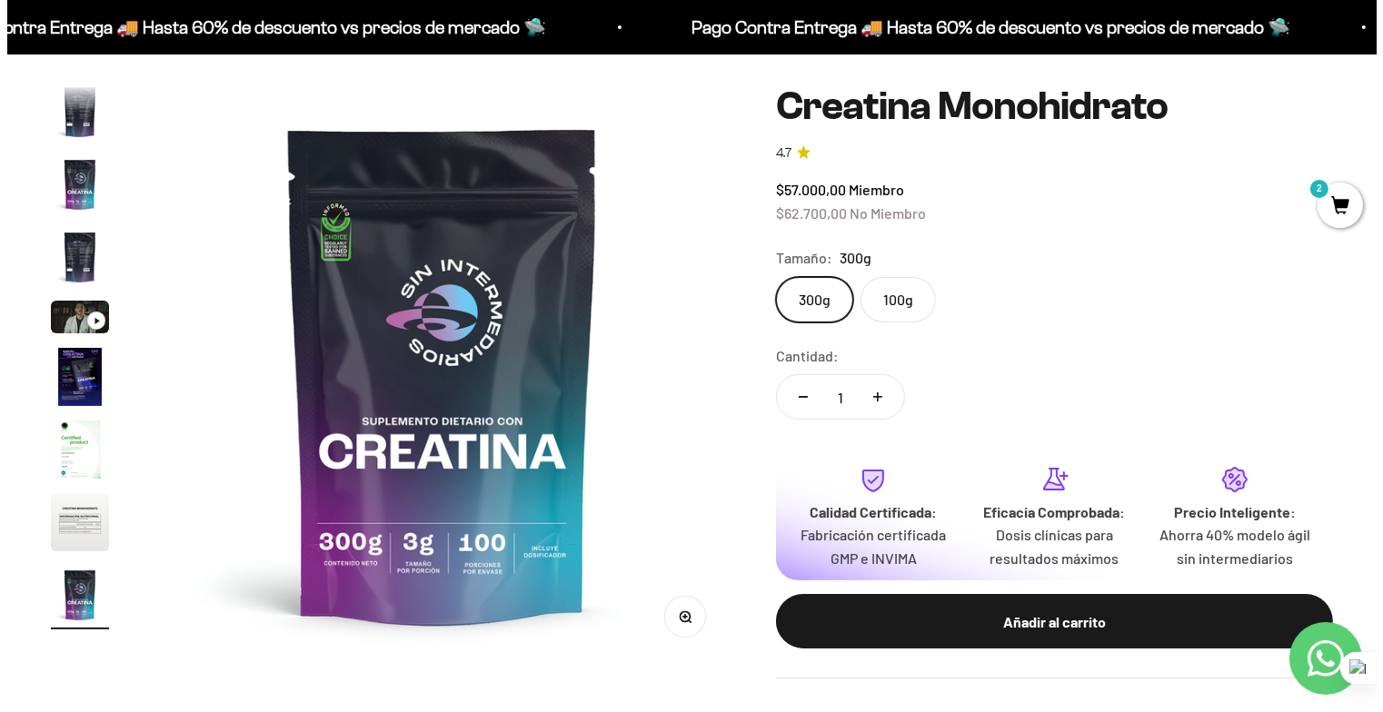
scroll to position [182, 0]
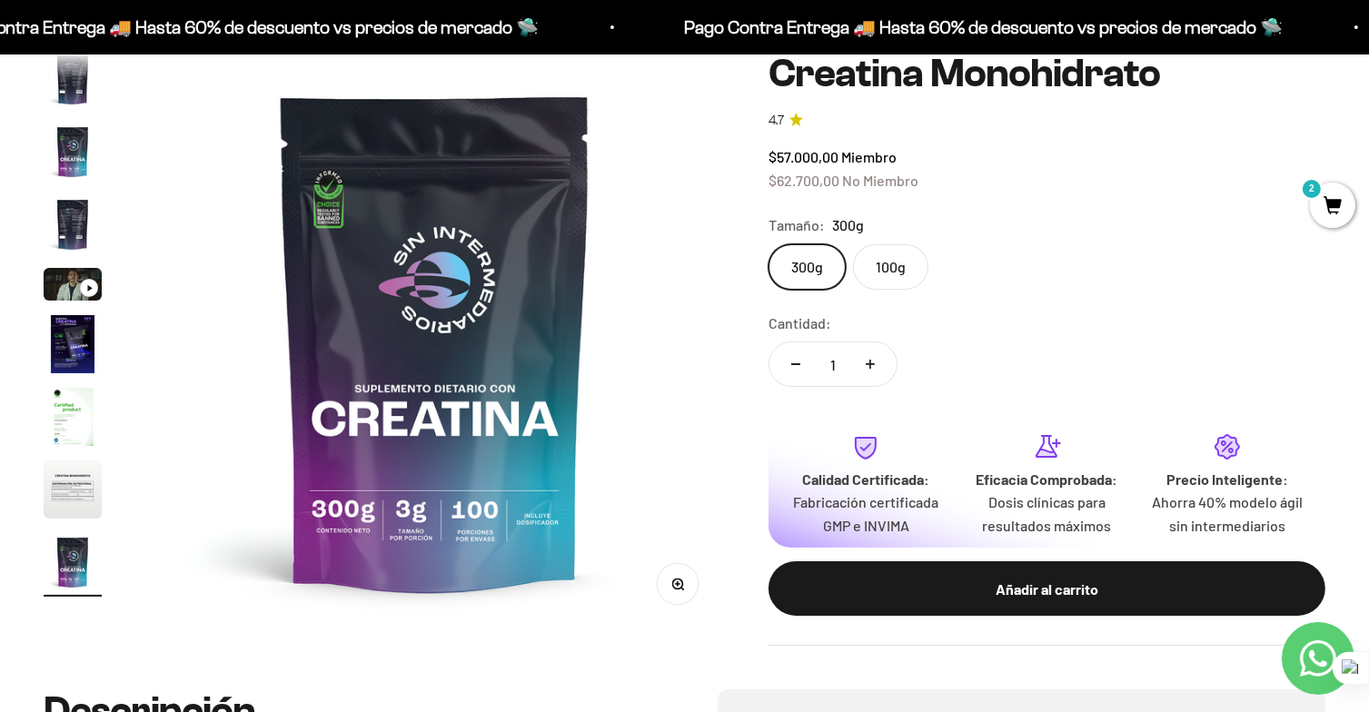
click at [870, 362] on icon "Aumentar cantidad" at bounding box center [870, 364] width 0 height 9
type input "5"
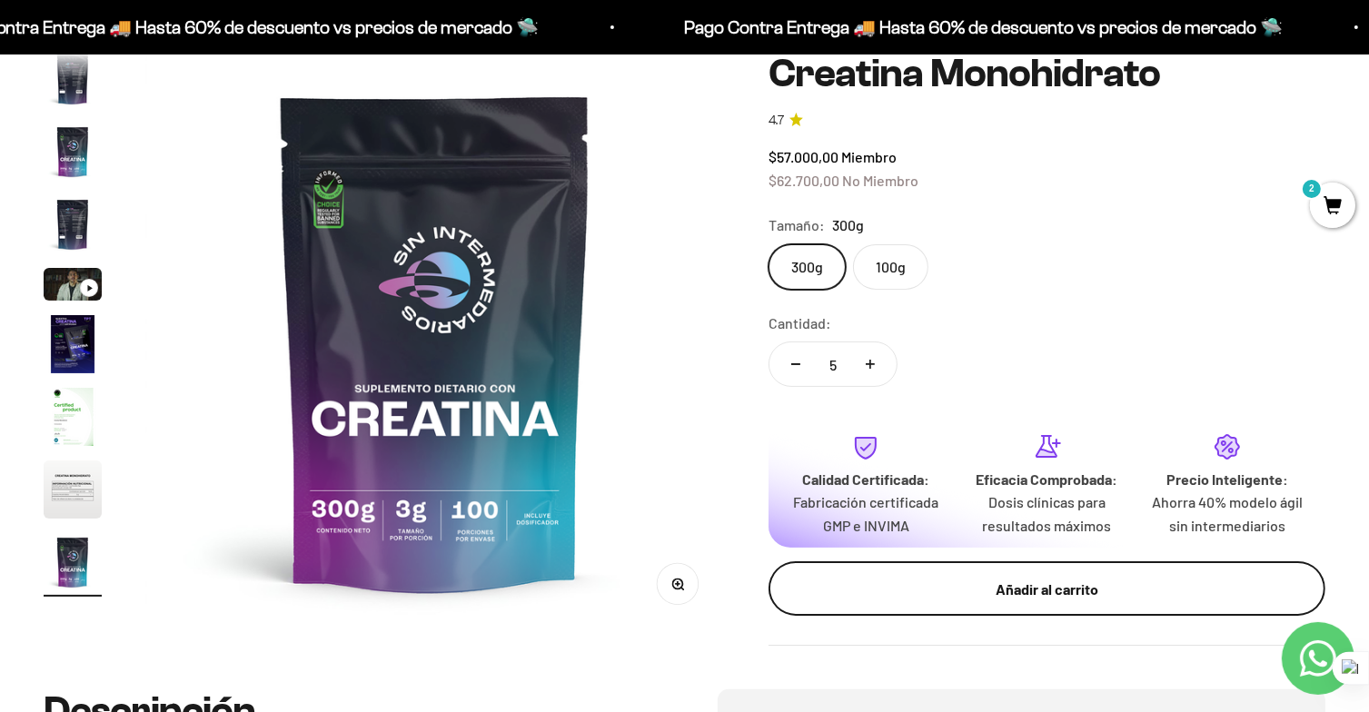
click at [1028, 575] on button "Añadir al carrito" at bounding box center [1047, 588] width 557 height 55
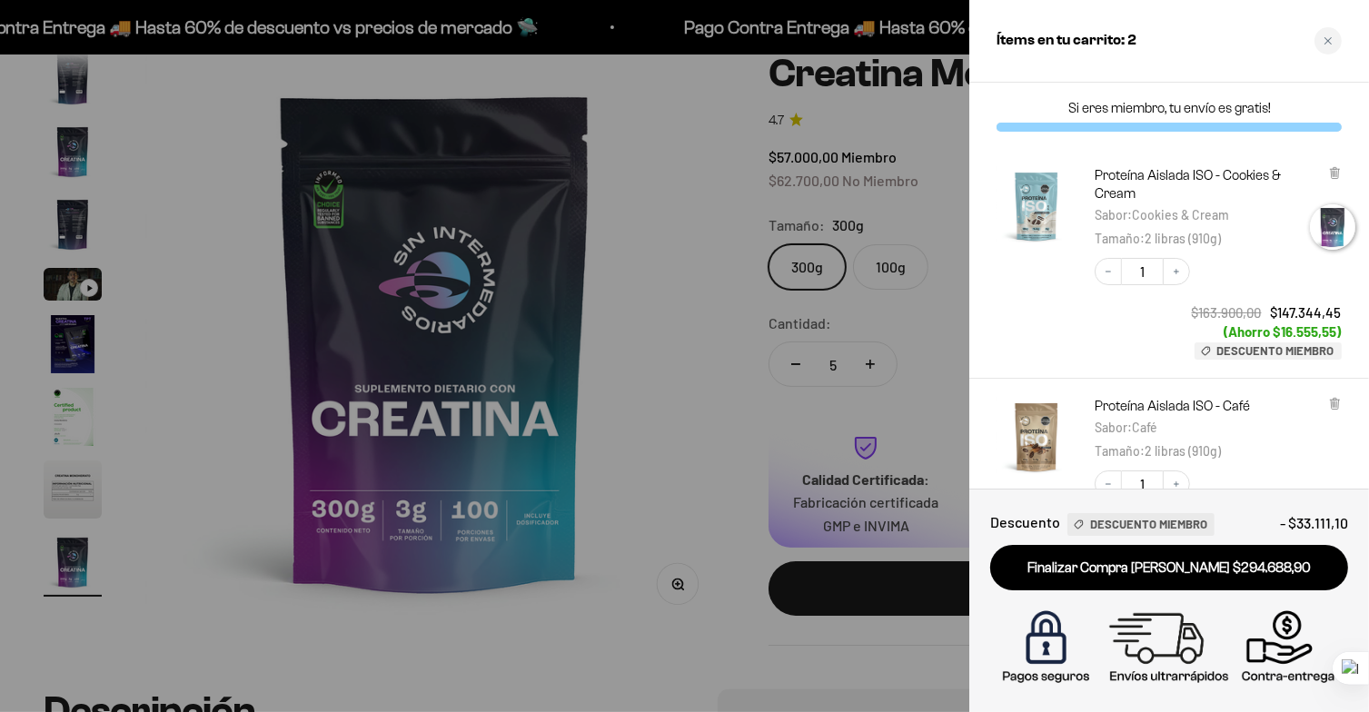
scroll to position [0, 4869]
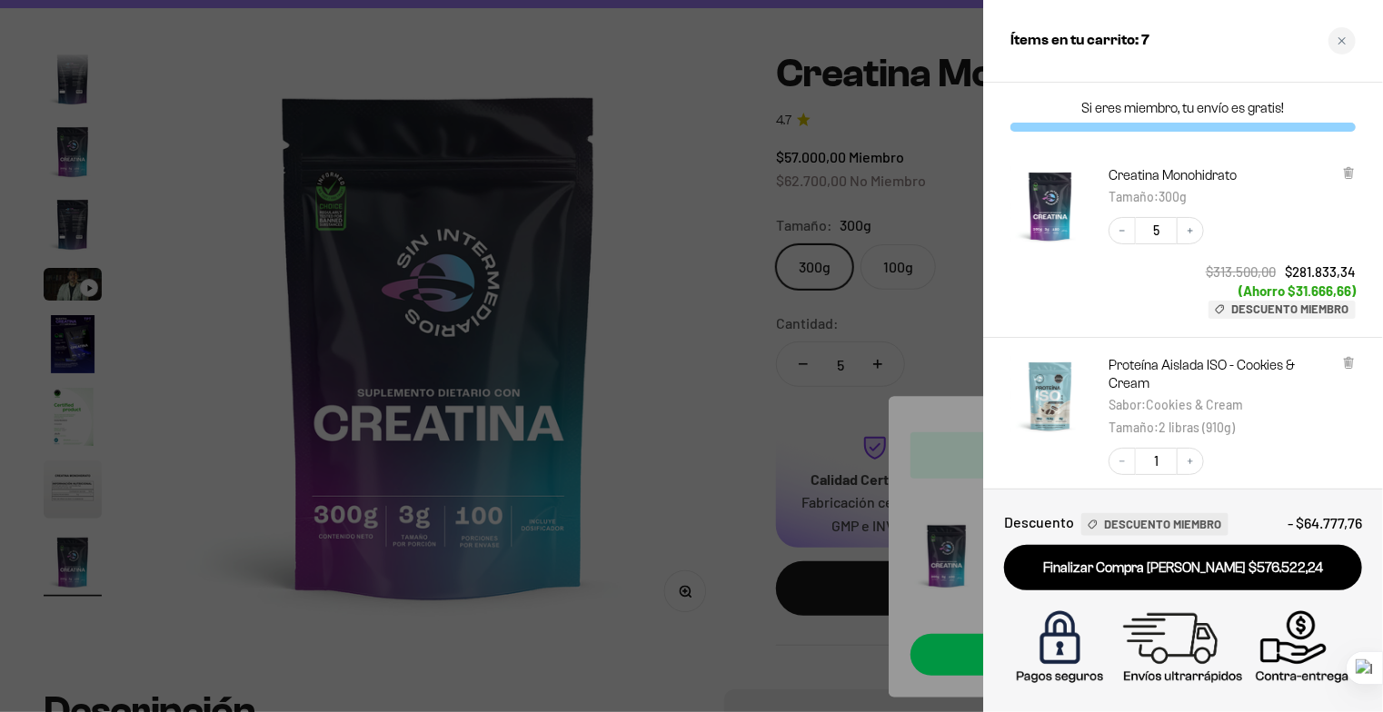
click at [672, 301] on div at bounding box center [691, 356] width 1383 height 712
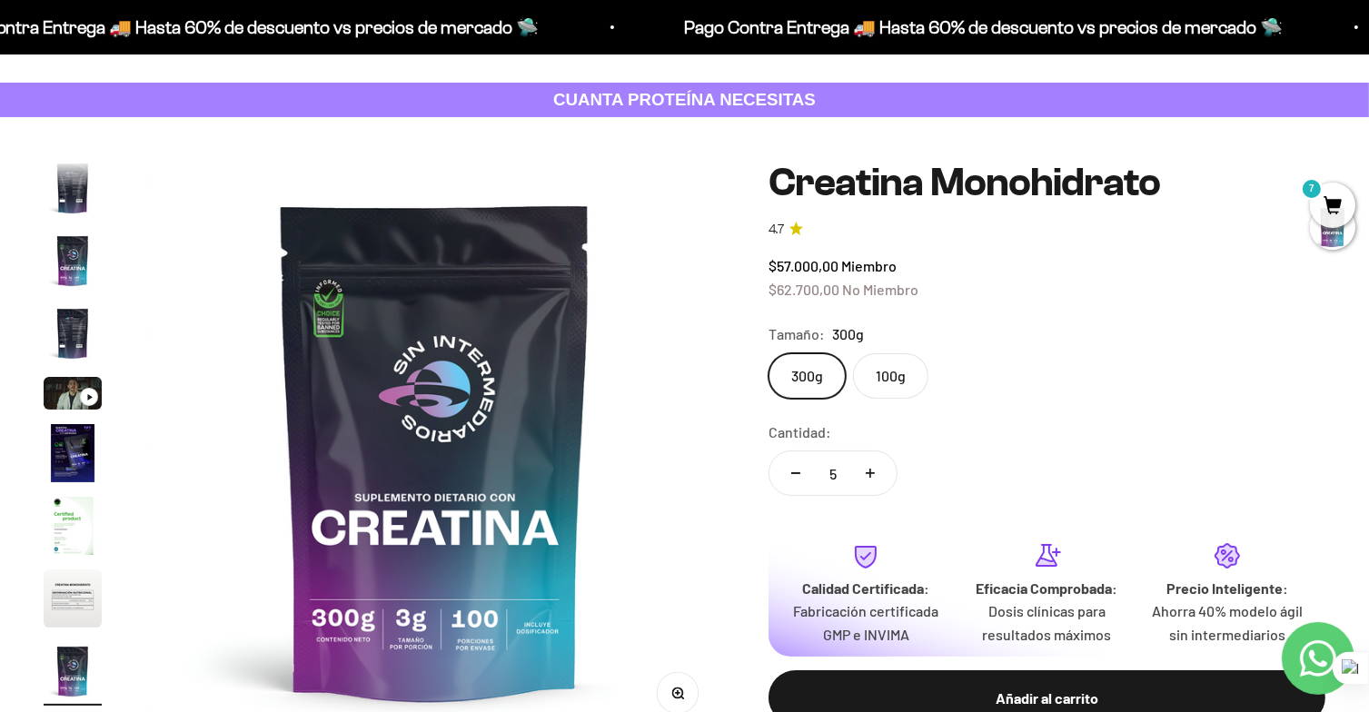
scroll to position [0, 0]
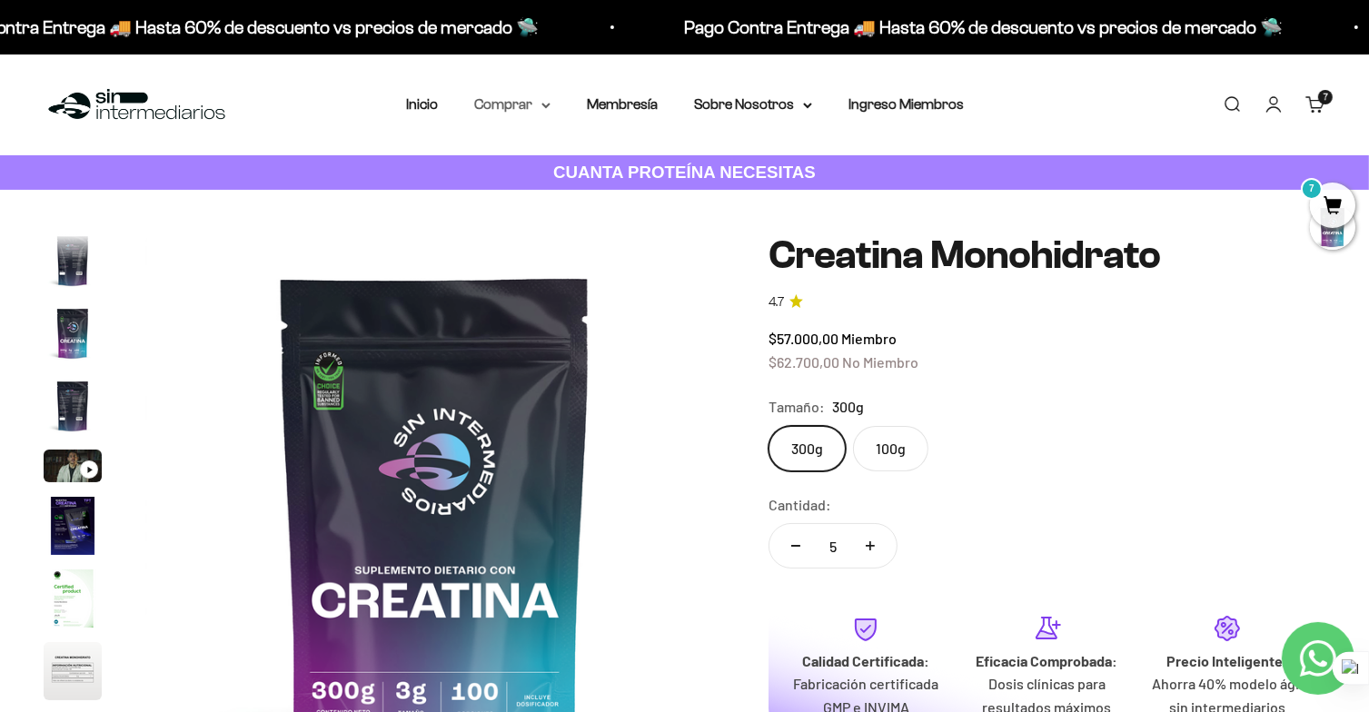
click at [540, 110] on summary "Comprar" at bounding box center [512, 105] width 76 height 24
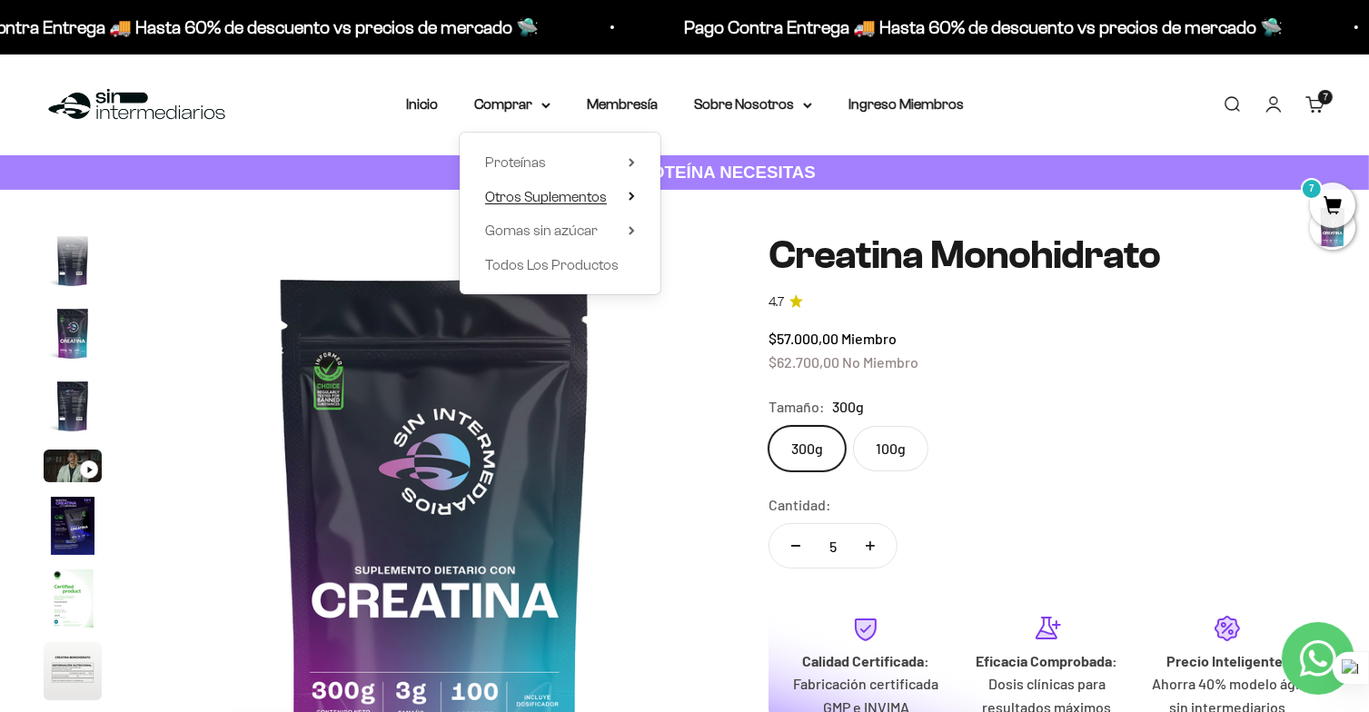
click at [627, 192] on summary "Otros Suplementos" at bounding box center [560, 197] width 150 height 24
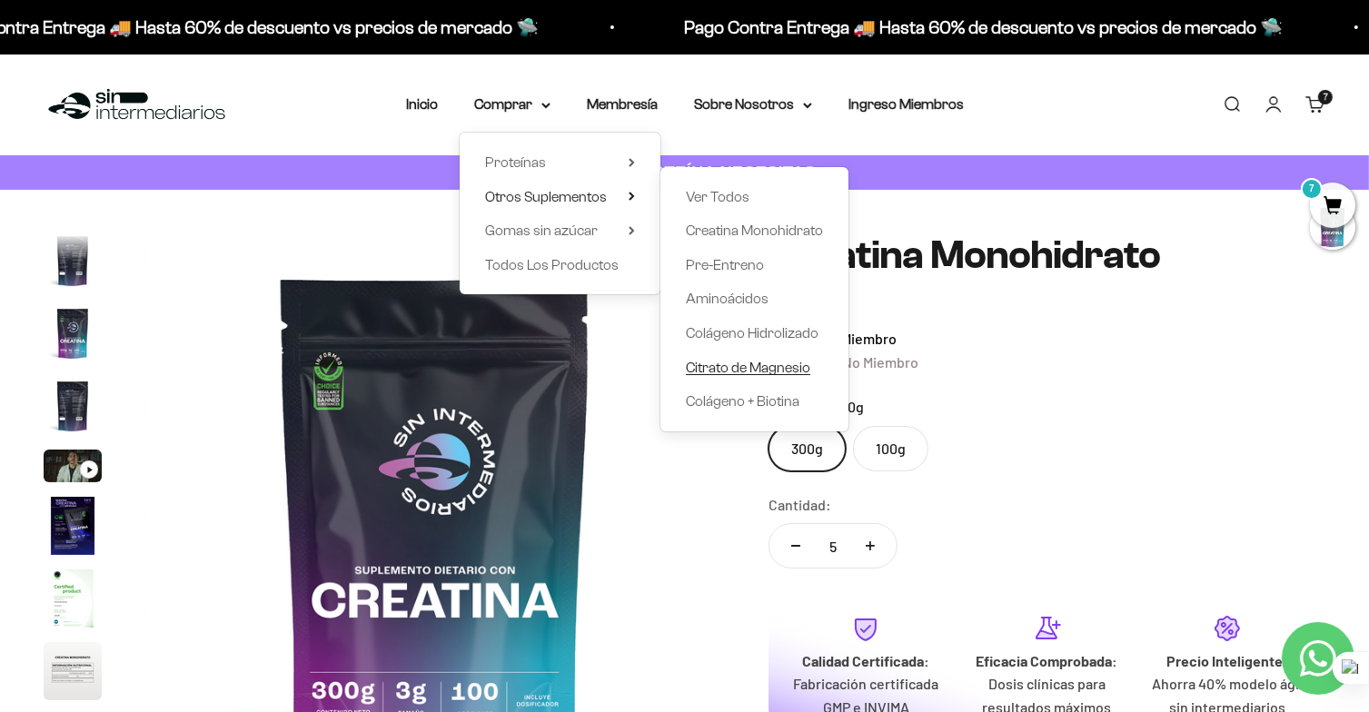
click at [759, 367] on span "Citrato de Magnesio" at bounding box center [748, 367] width 124 height 15
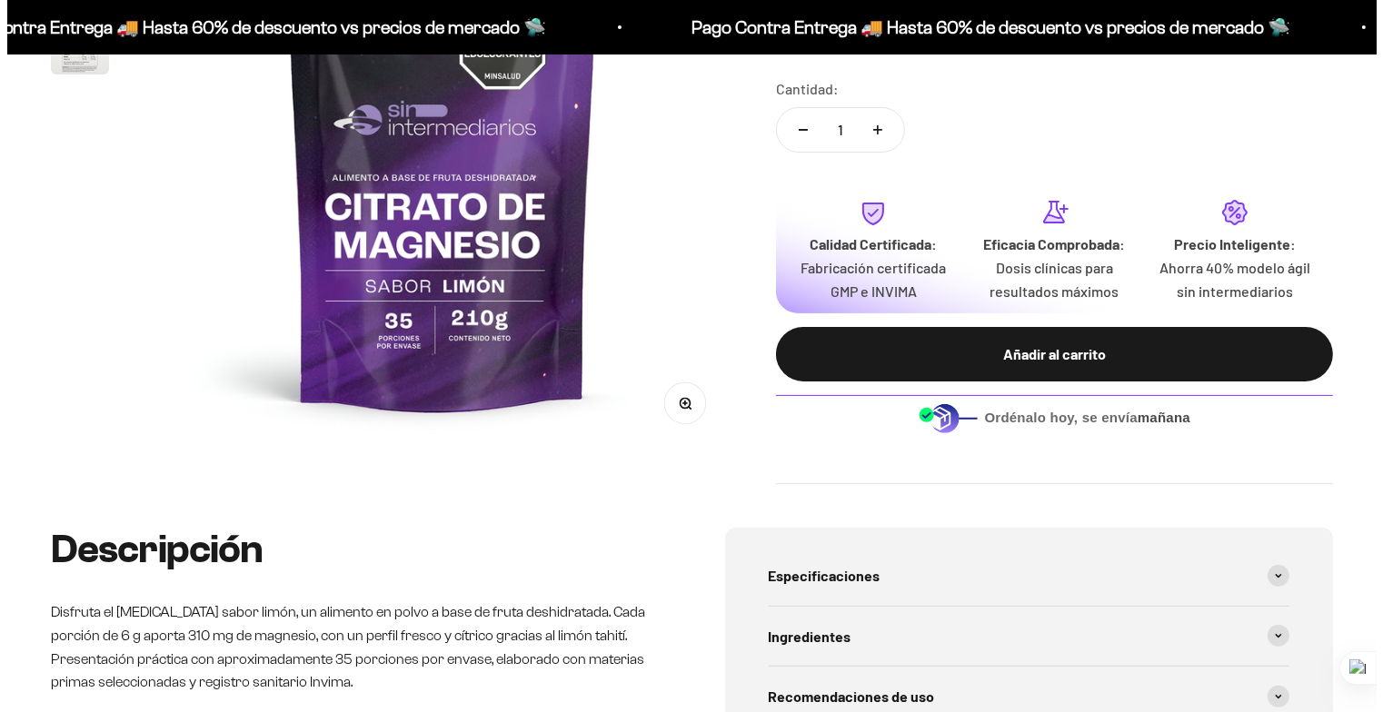
scroll to position [363, 0]
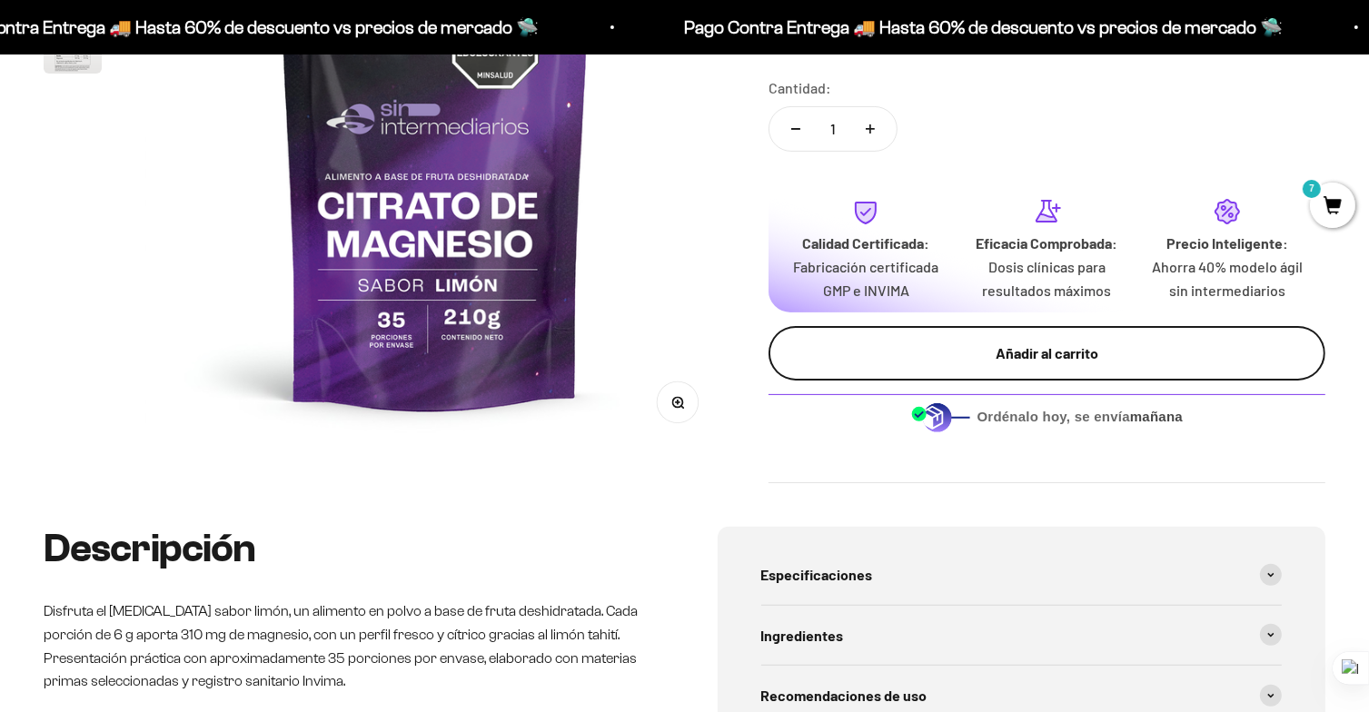
click at [1046, 350] on div "Añadir al carrito" at bounding box center [1047, 354] width 484 height 24
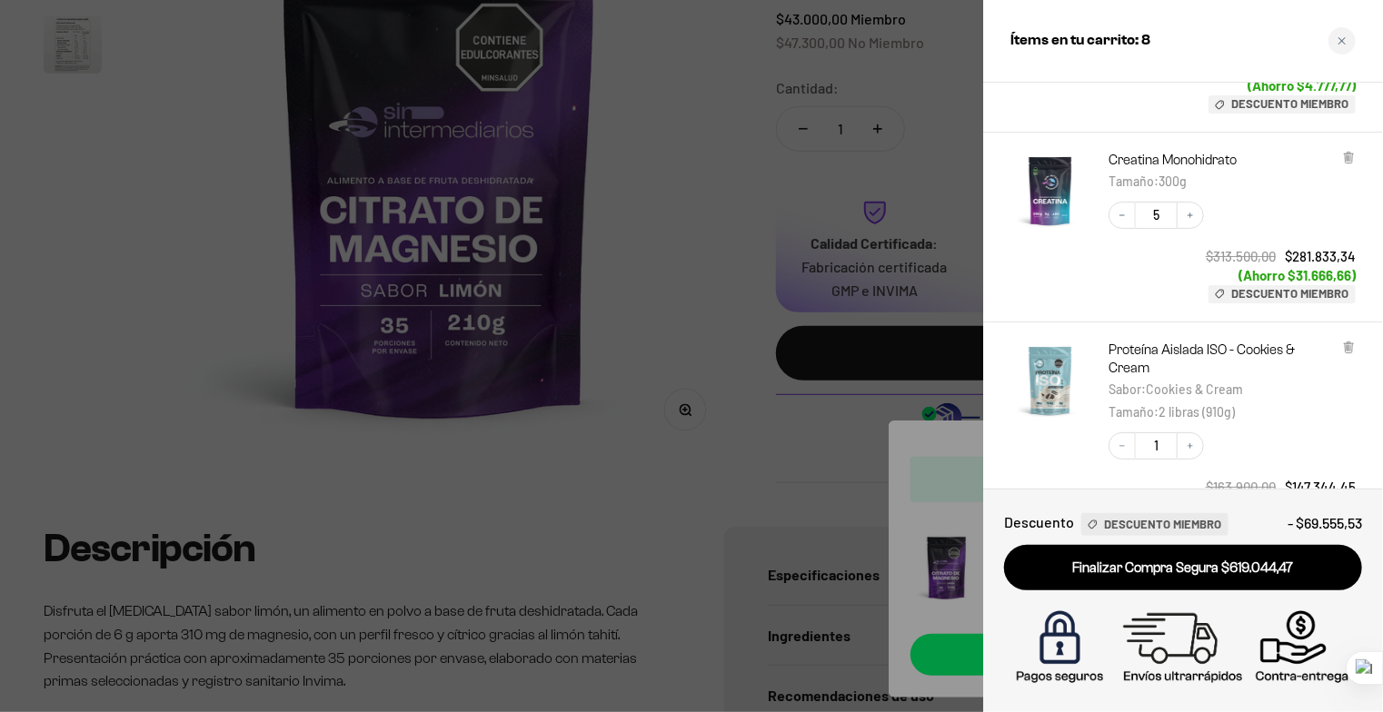
scroll to position [0, 0]
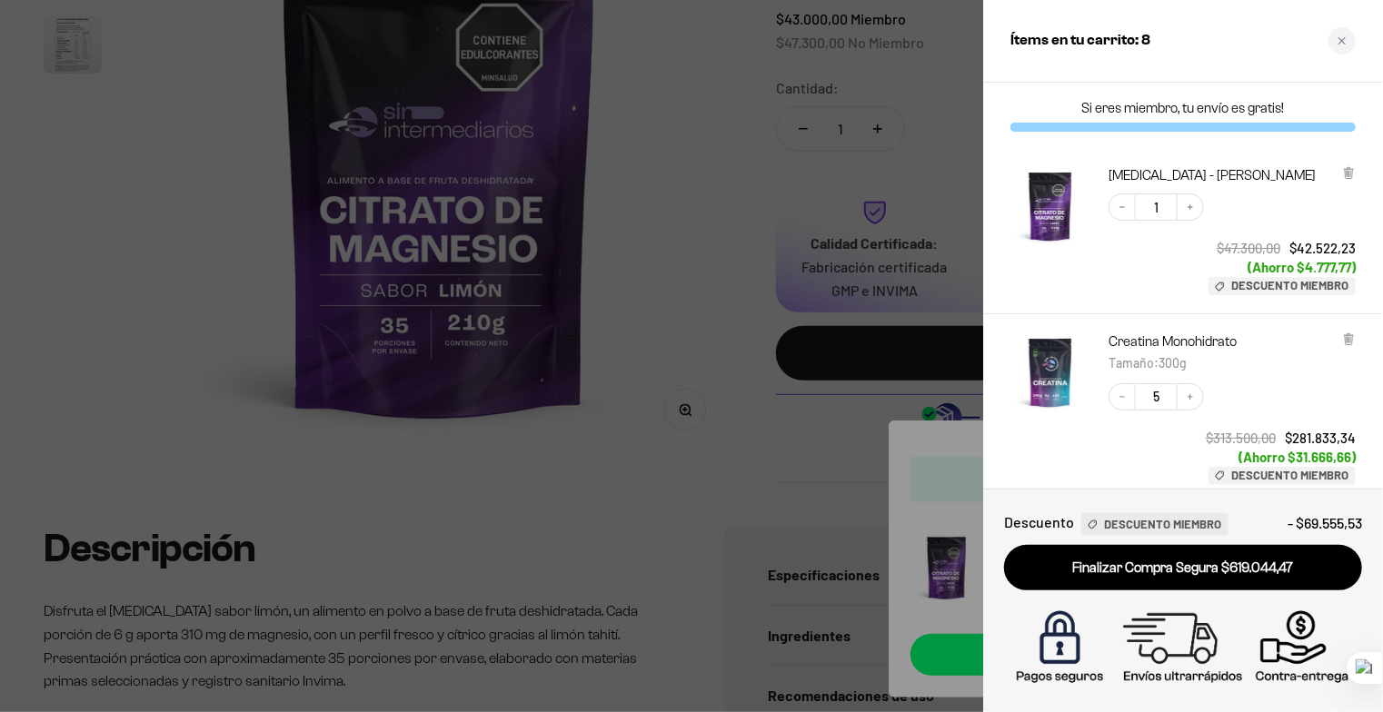
drag, startPoint x: 1286, startPoint y: 246, endPoint x: 1363, endPoint y: 243, distance: 76.4
click at [1363, 243] on div "[MEDICAL_DATA] - Sabor Limón Decrease quantity 1 Increase quantity $47.300,00 $…" at bounding box center [1183, 231] width 400 height 166
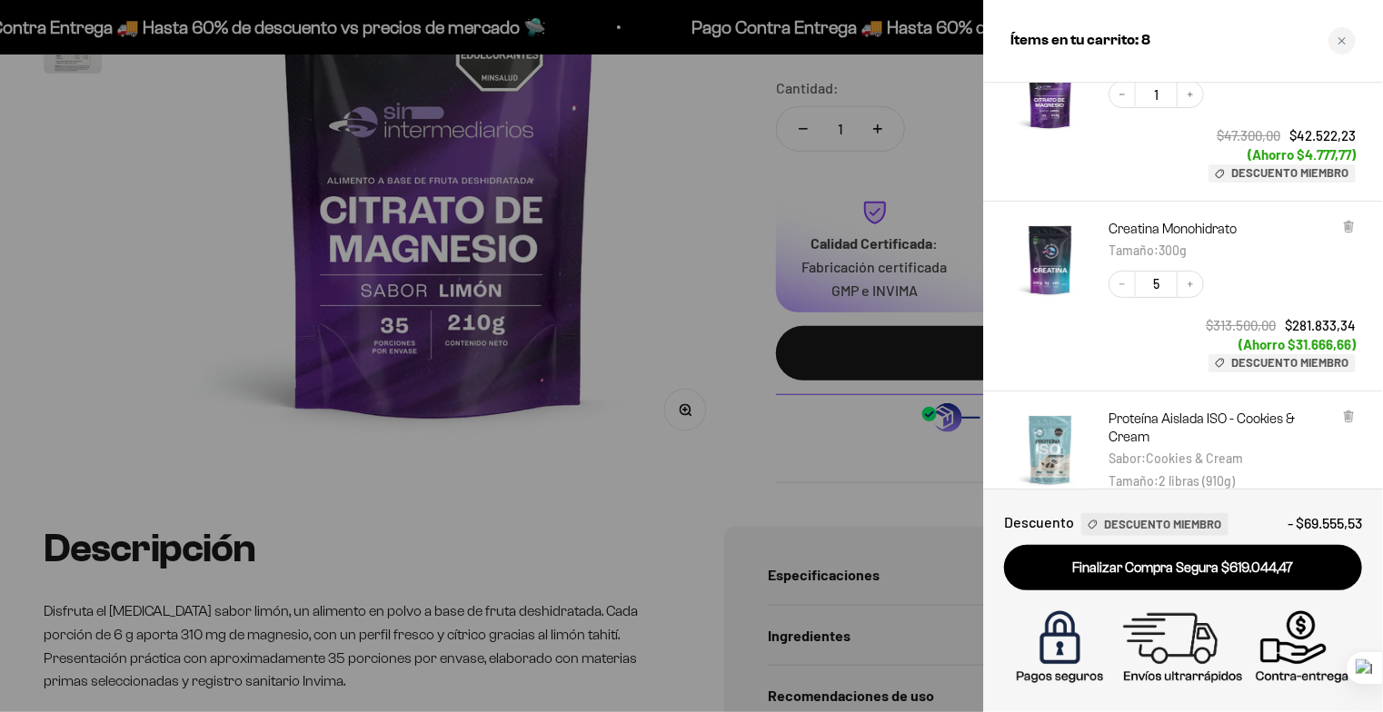
scroll to position [182, 0]
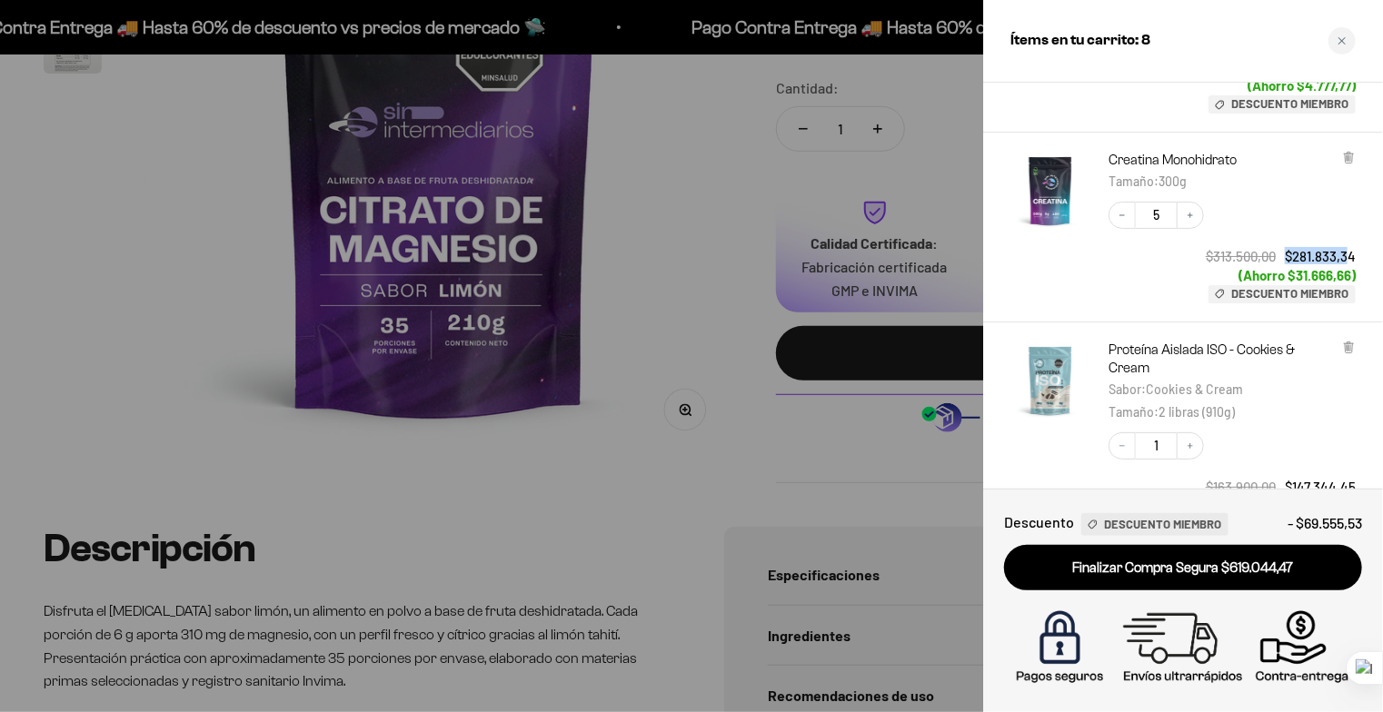
drag, startPoint x: 1349, startPoint y: 256, endPoint x: 1279, endPoint y: 256, distance: 69.9
click at [1279, 256] on div "$313.500,00 $281.833,34" at bounding box center [1280, 255] width 150 height 17
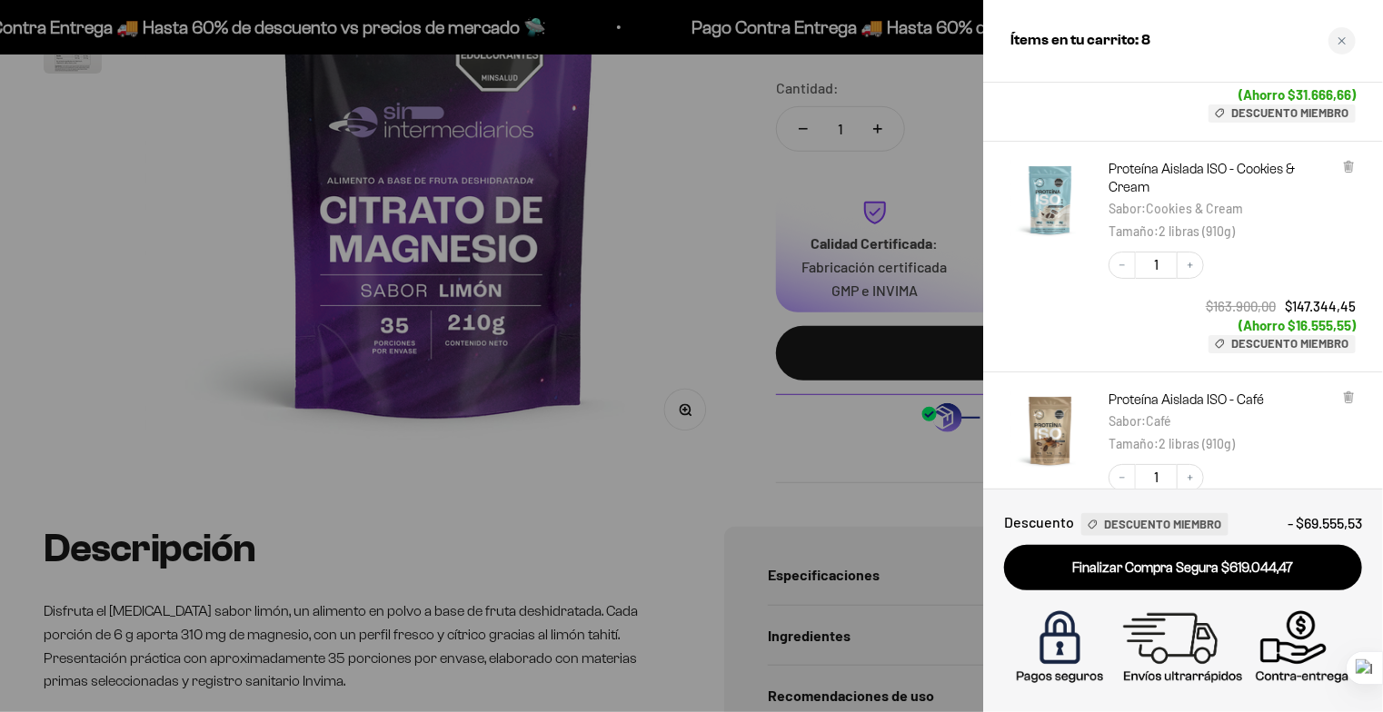
scroll to position [454, 0]
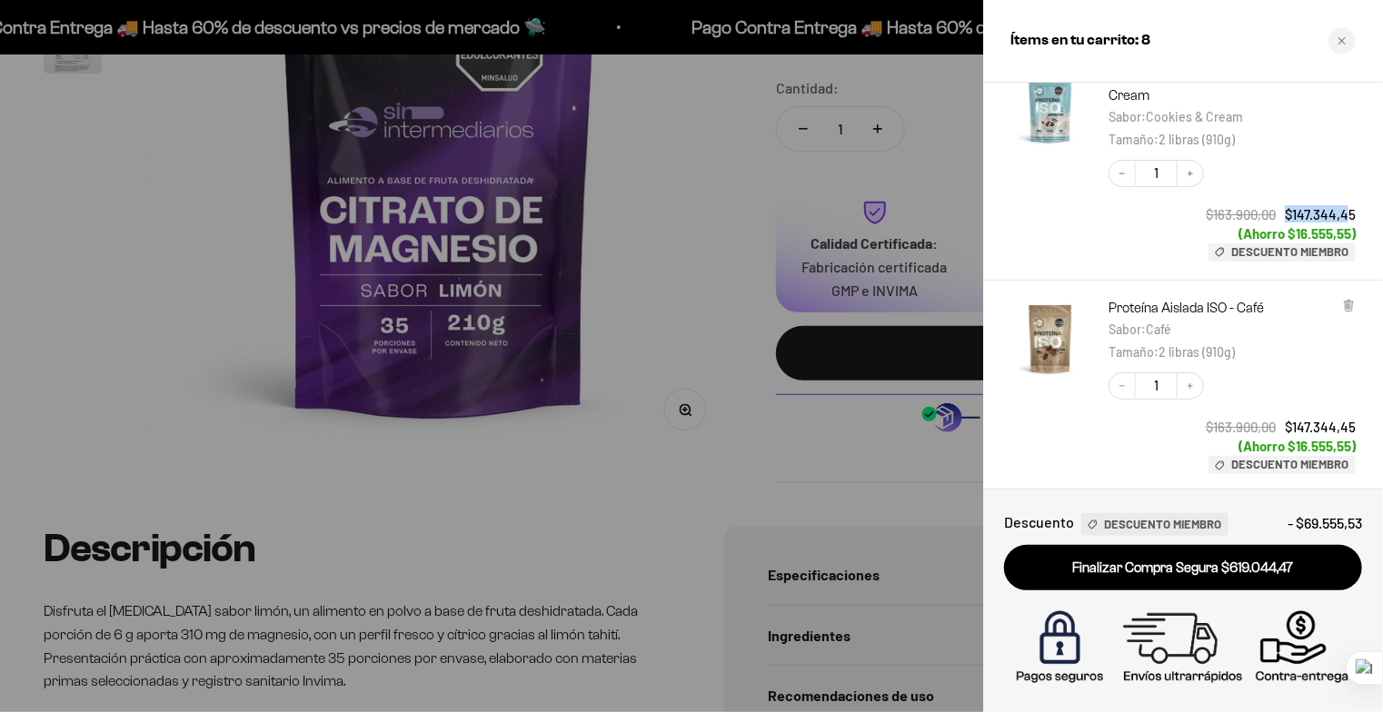
drag, startPoint x: 1284, startPoint y: 213, endPoint x: 1348, endPoint y: 213, distance: 64.5
click at [1348, 213] on div "$163.900,00 $147.344,45" at bounding box center [1280, 213] width 150 height 17
drag, startPoint x: 1286, startPoint y: 433, endPoint x: 1356, endPoint y: 431, distance: 70.0
click at [1356, 431] on div "Proteína Aislada ISO - Café Sabor : Café Tamaño : 2 libras (910g) Decrease quan…" at bounding box center [1183, 387] width 400 height 213
click at [1021, 233] on div at bounding box center [1050, 164] width 80 height 193
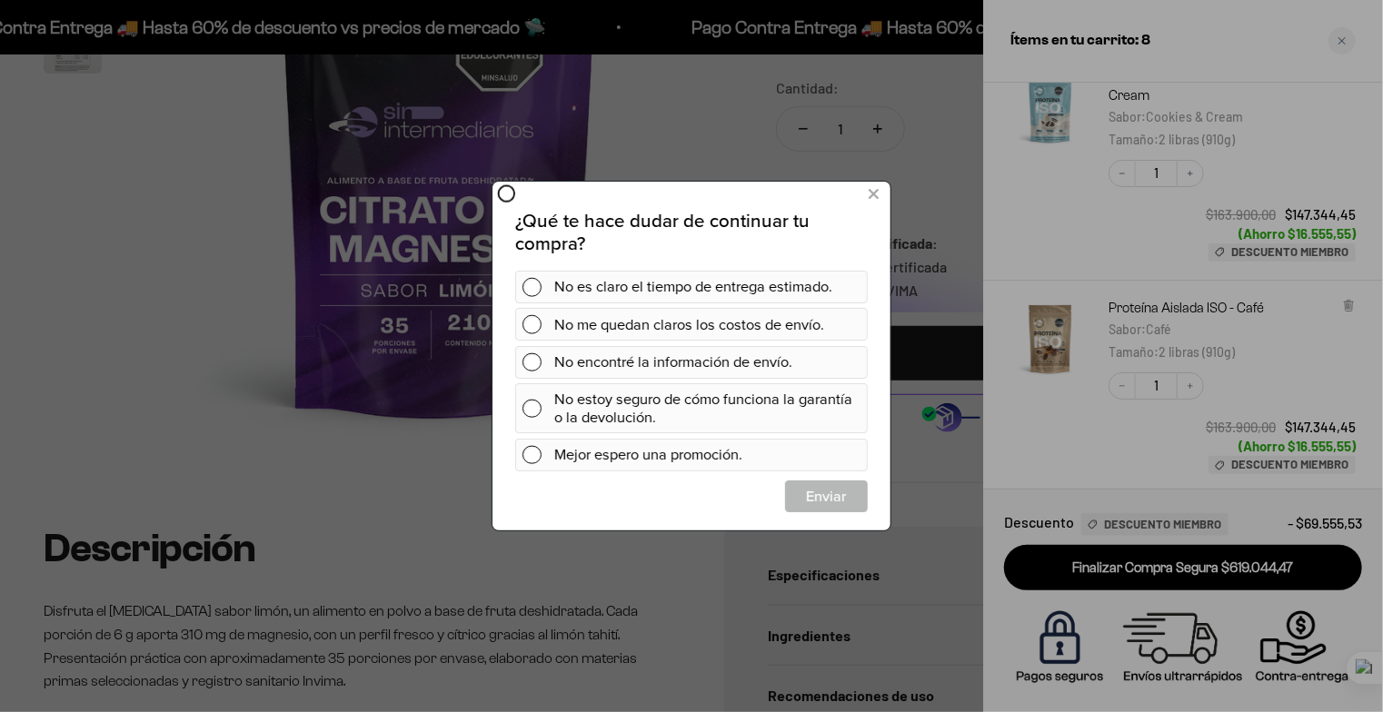
scroll to position [0, 0]
click at [872, 196] on icon at bounding box center [873, 195] width 10 height 25
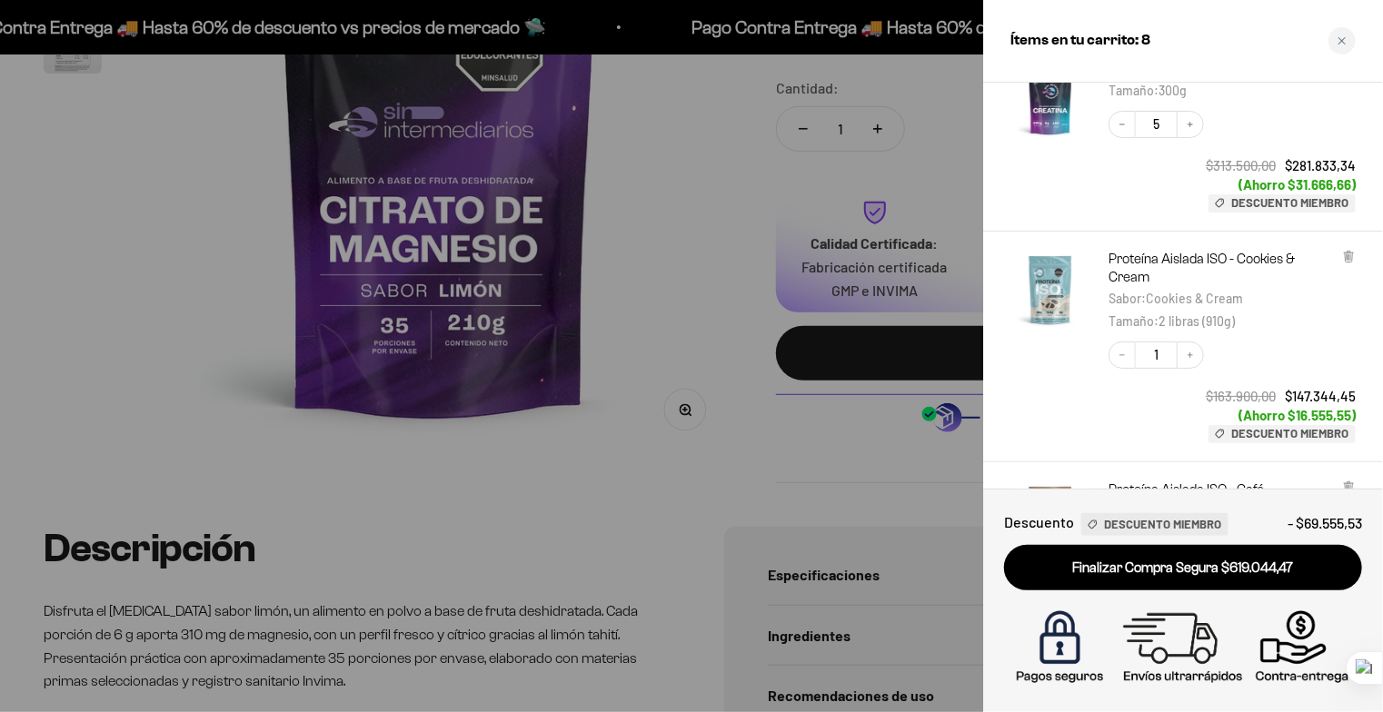
scroll to position [618, 0]
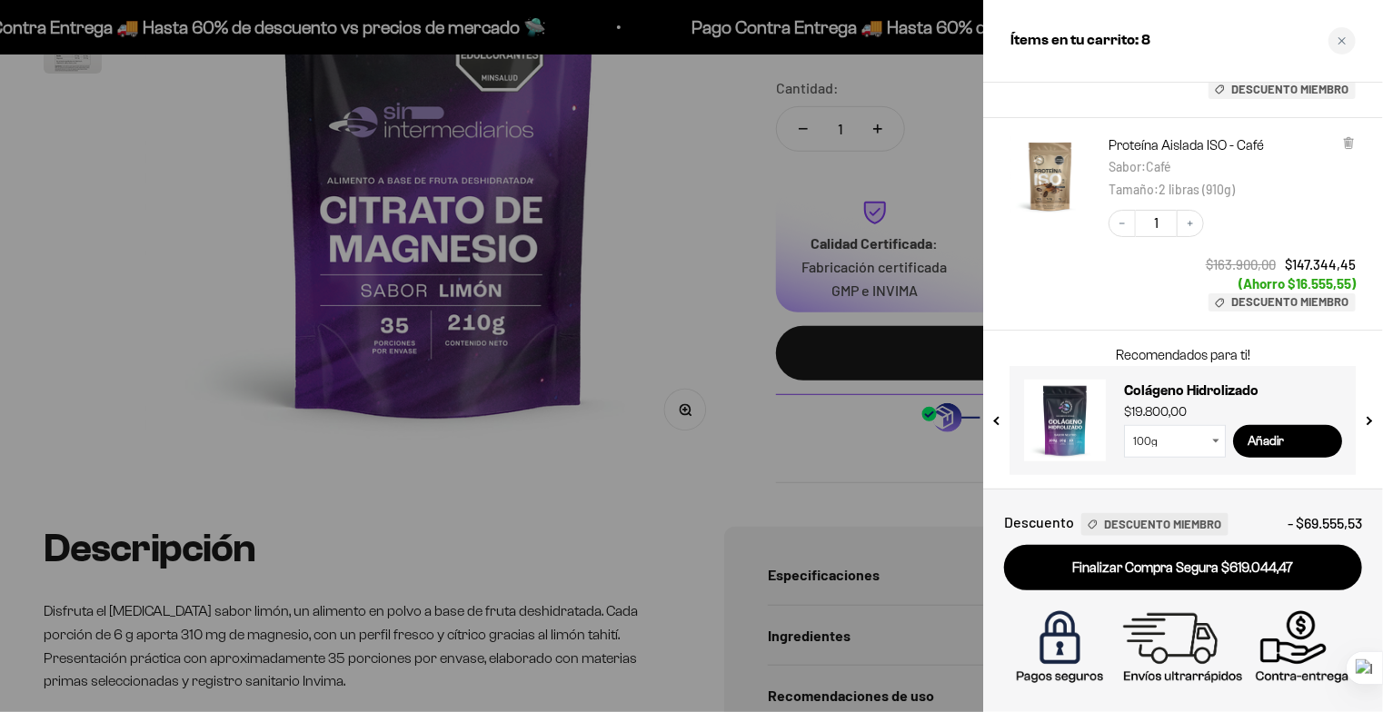
click at [1211, 443] on select "100g 300g" at bounding box center [1175, 441] width 102 height 33
select select "42749434233041"
click at [1124, 425] on select "100g 300g" at bounding box center [1175, 441] width 102 height 33
click at [1366, 422] on button "next slide / item" at bounding box center [1367, 415] width 15 height 109
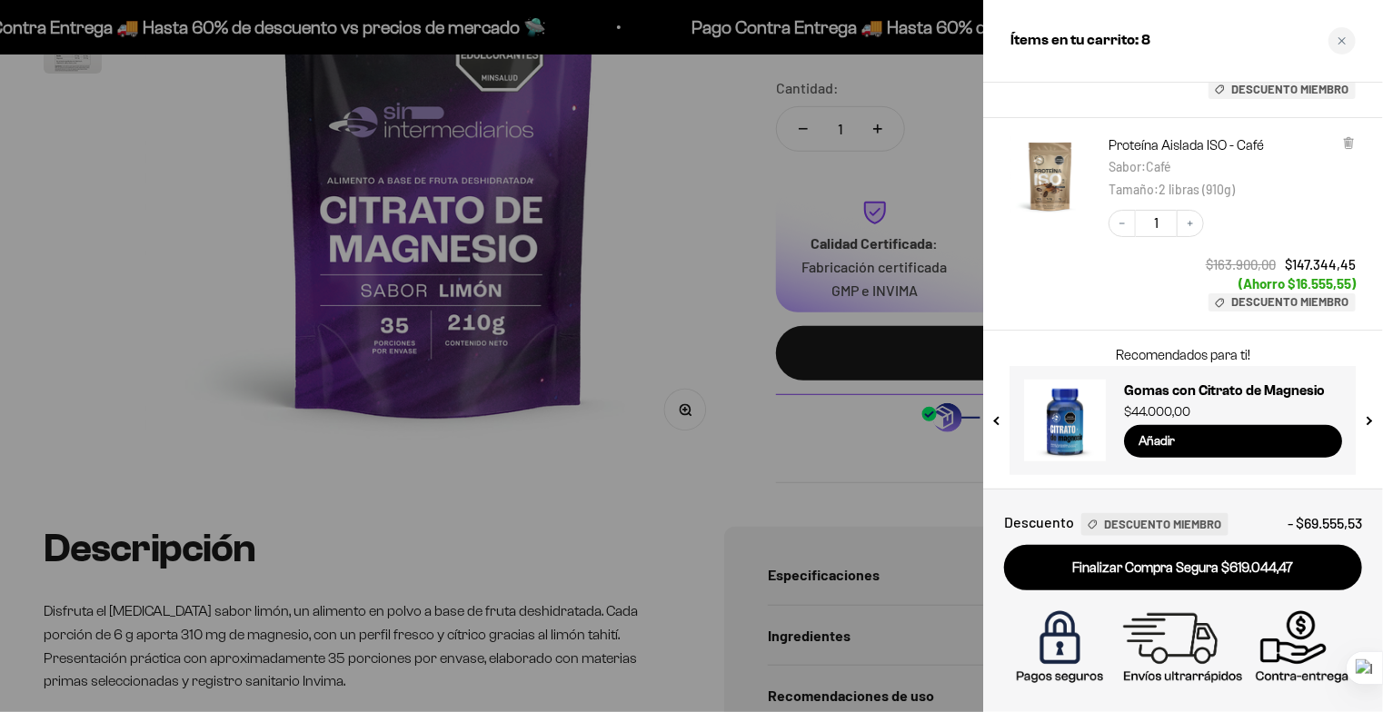
click at [1366, 422] on button "next slide / item" at bounding box center [1367, 415] width 15 height 109
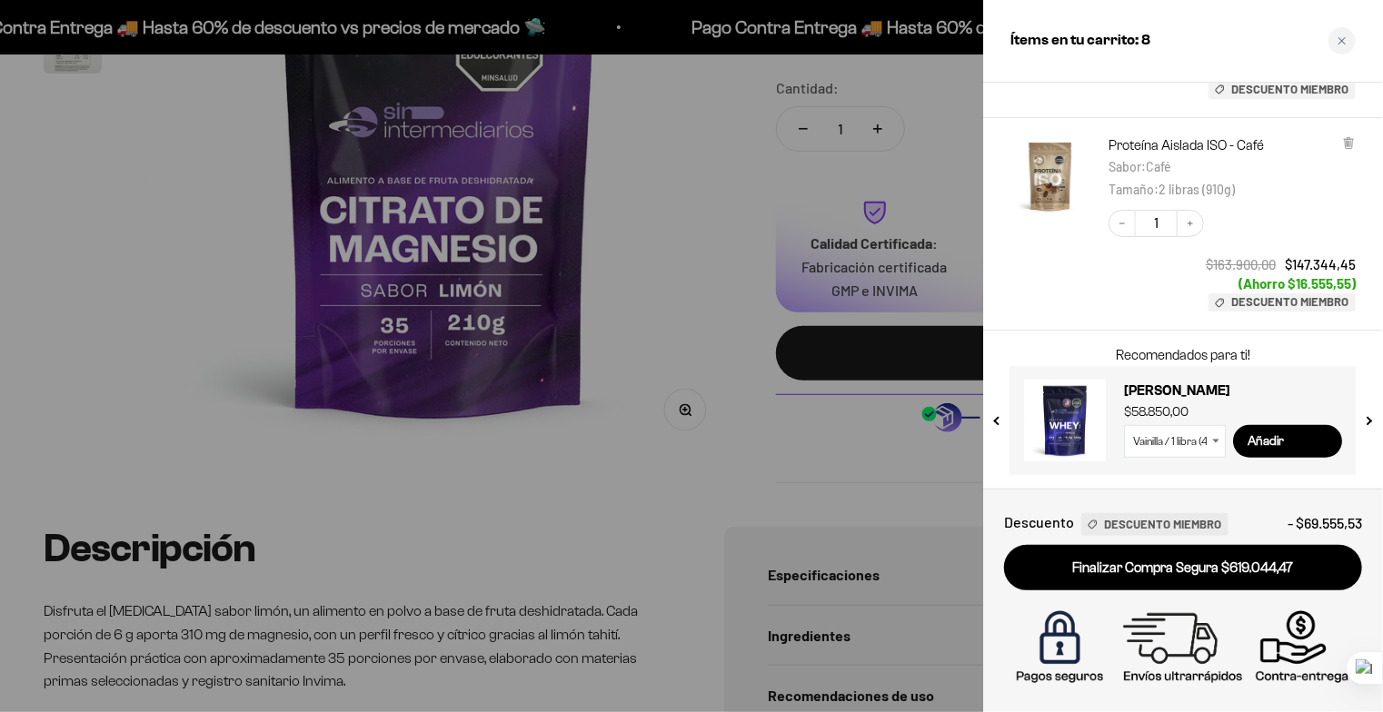
click at [1366, 422] on button "next slide / item" at bounding box center [1367, 415] width 15 height 109
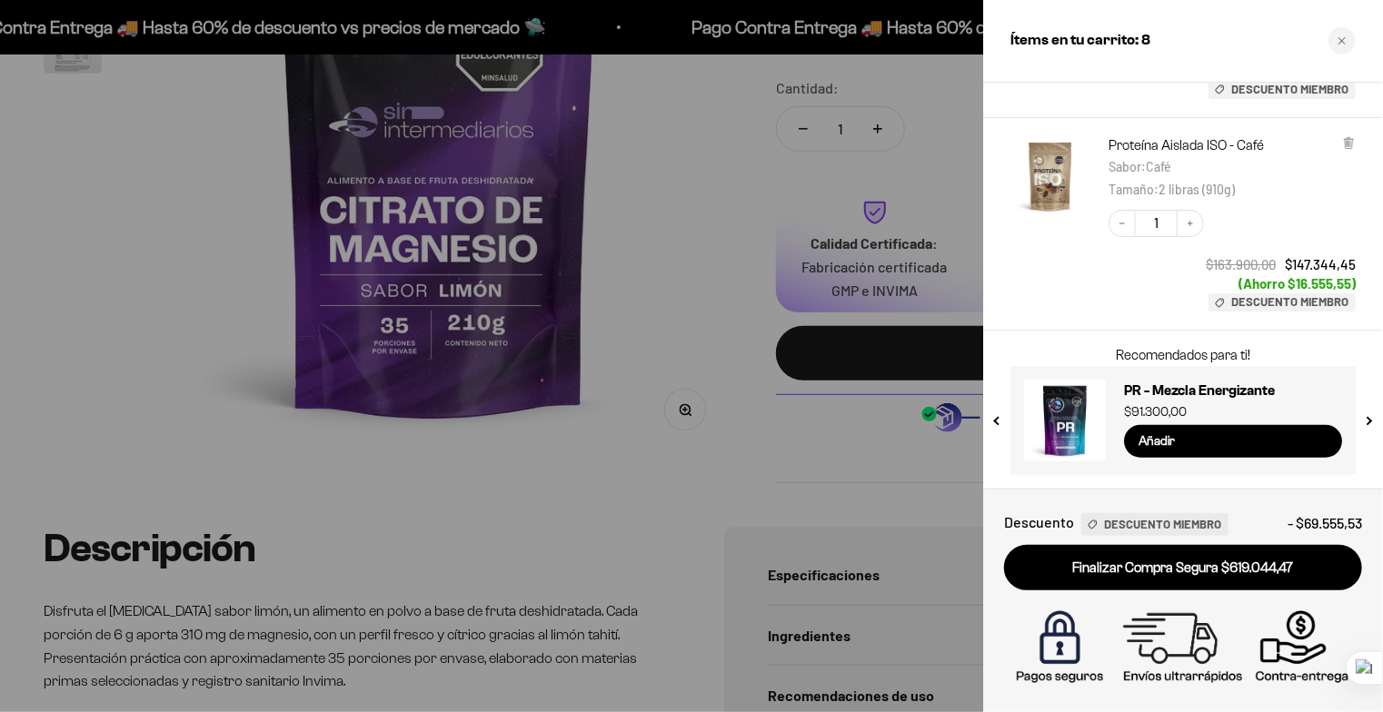
click at [992, 424] on button "previous slide / item" at bounding box center [997, 415] width 15 height 109
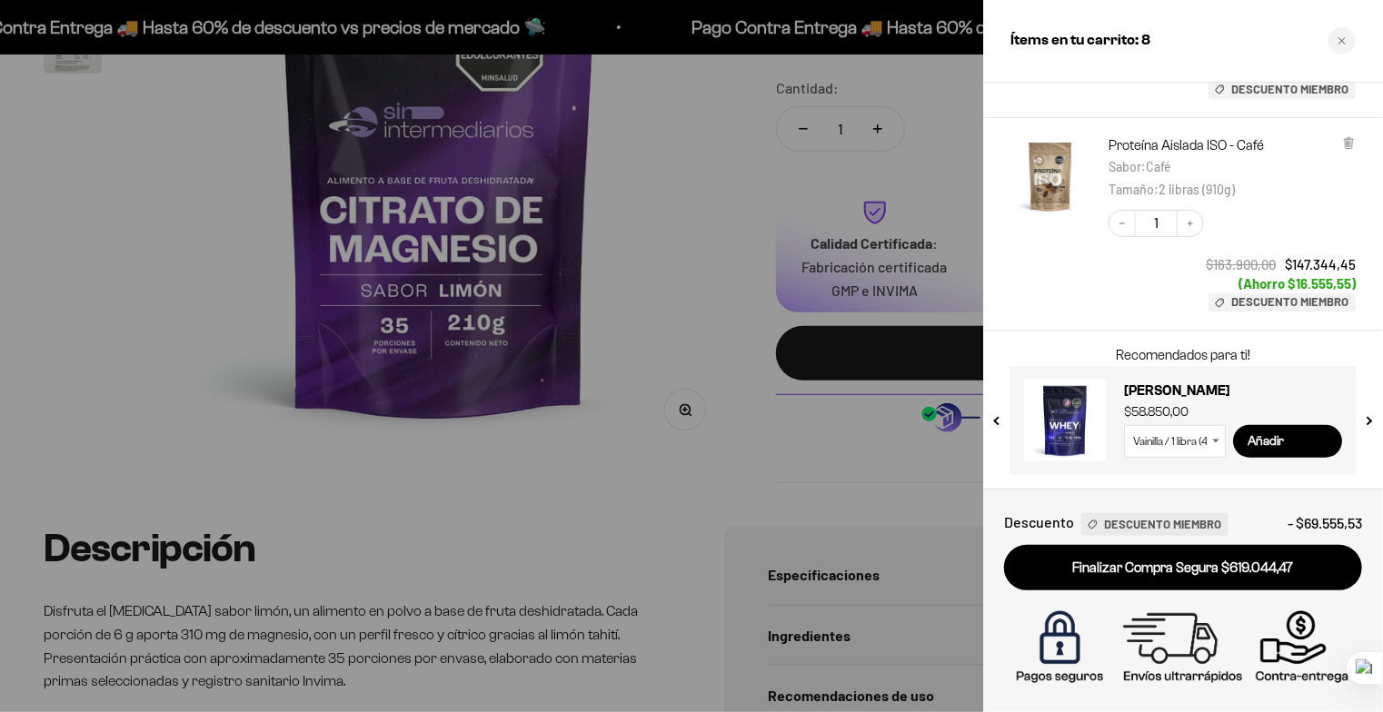
click at [1214, 441] on icon at bounding box center [1215, 442] width 6 height 4
click at [1199, 441] on select "Vainilla / 1 libra (460g) Vainilla / 2 libras (910g) Vainilla / 5 libras (2280g)" at bounding box center [1175, 441] width 102 height 33
select select "42649040978129"
click at [1124, 425] on select "Vainilla / 1 libra (460g) Vainilla / 2 libras (910g) Vainilla / 5 libras (2280g)" at bounding box center [1175, 441] width 102 height 33
drag, startPoint x: 1120, startPoint y: 410, endPoint x: 1179, endPoint y: 420, distance: 59.9
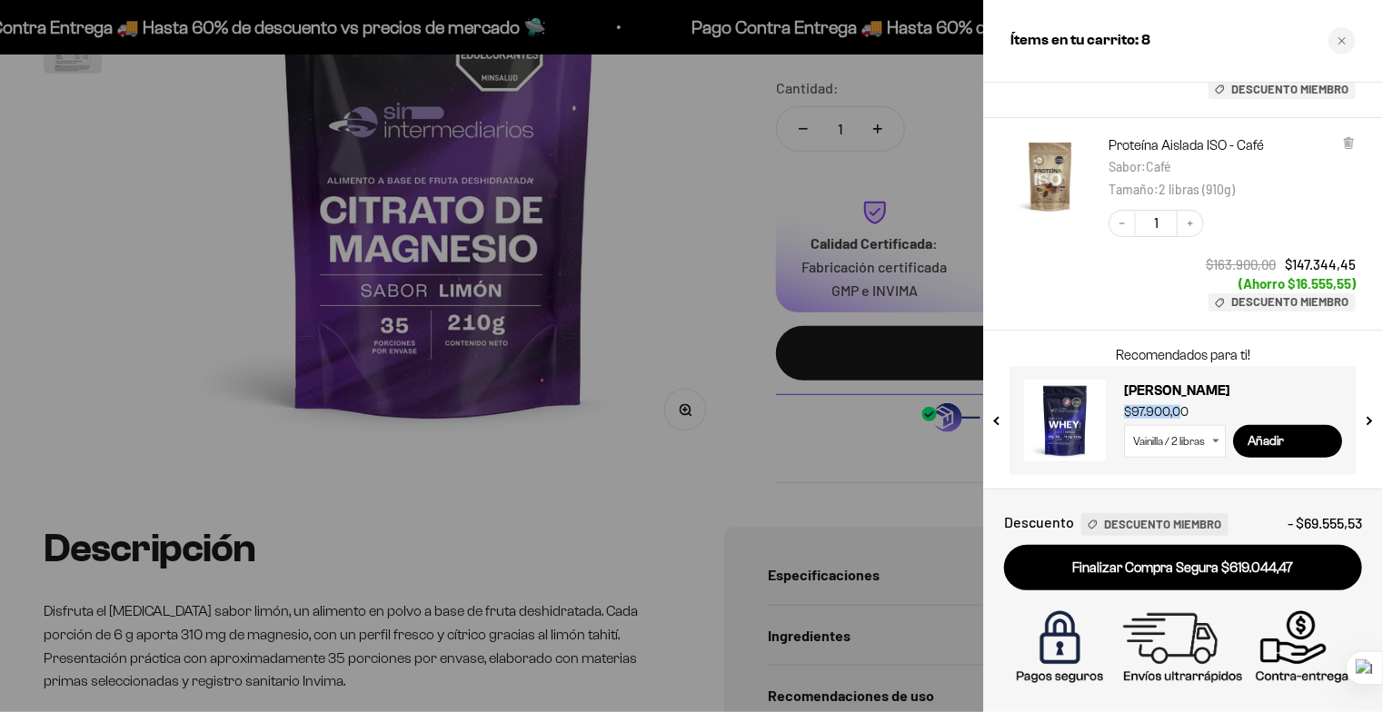
click at [1179, 420] on div "Proteína Whey - Vainilla $97.900,00 Vainilla / 1 libra (460g) Vainilla / 2 libr…" at bounding box center [1174, 412] width 336 height 100
drag, startPoint x: 1286, startPoint y: 263, endPoint x: 1355, endPoint y: 257, distance: 69.3
click at [1355, 257] on span "$147.344,45" at bounding box center [1319, 264] width 71 height 16
click at [1295, 228] on div "Decrease quantity 1 Increase quantity $163.900,00 $147.344,45 (Ahorro $16.555,5…" at bounding box center [1222, 252] width 265 height 120
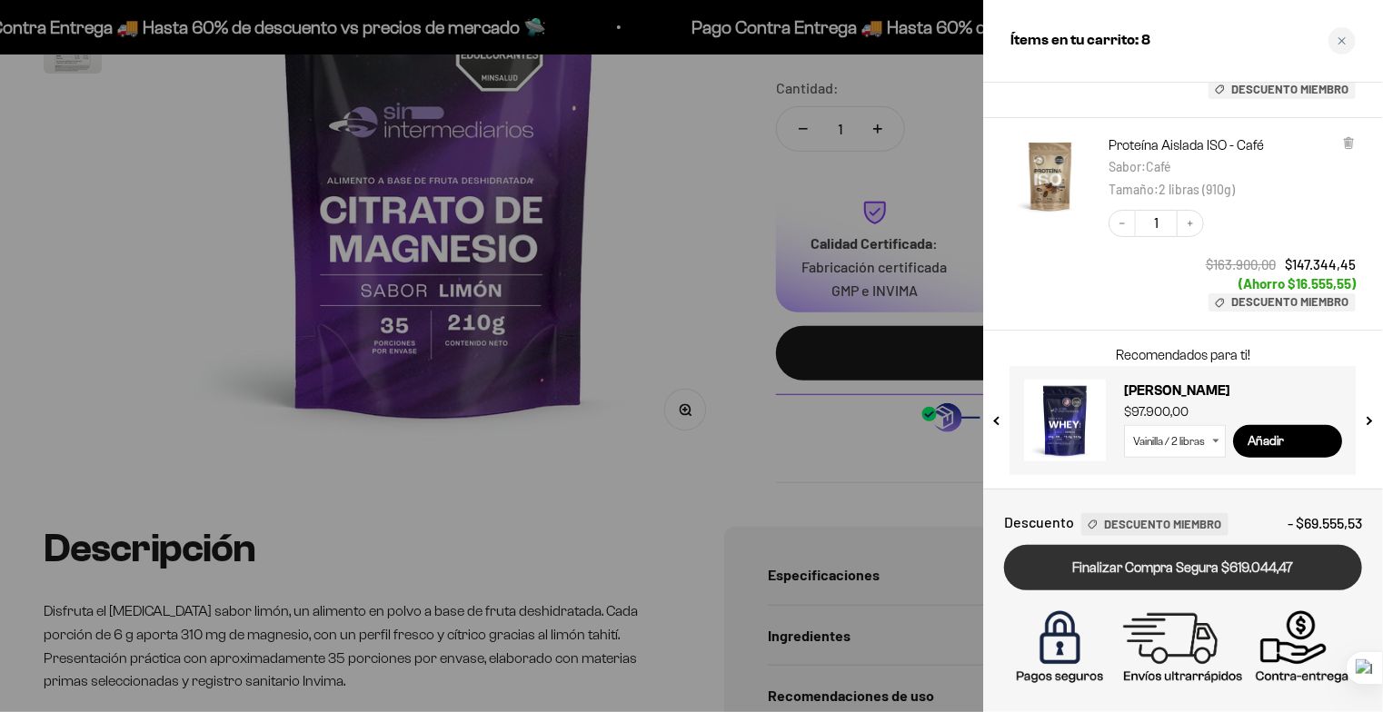
click at [1203, 574] on link "Finalizar Compra Segura $619.044,47" at bounding box center [1183, 568] width 358 height 46
